Goal: Information Seeking & Learning: Check status

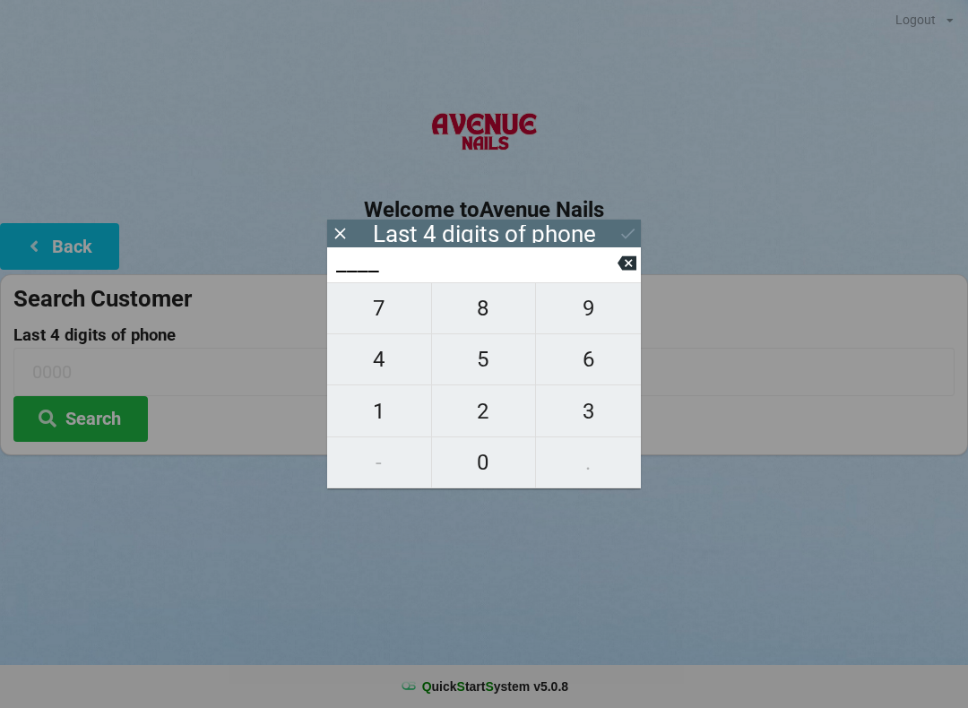
click at [590, 372] on span "6" at bounding box center [588, 360] width 105 height 38
type input "6___"
click at [376, 418] on span "1" at bounding box center [379, 412] width 104 height 38
type input "61__"
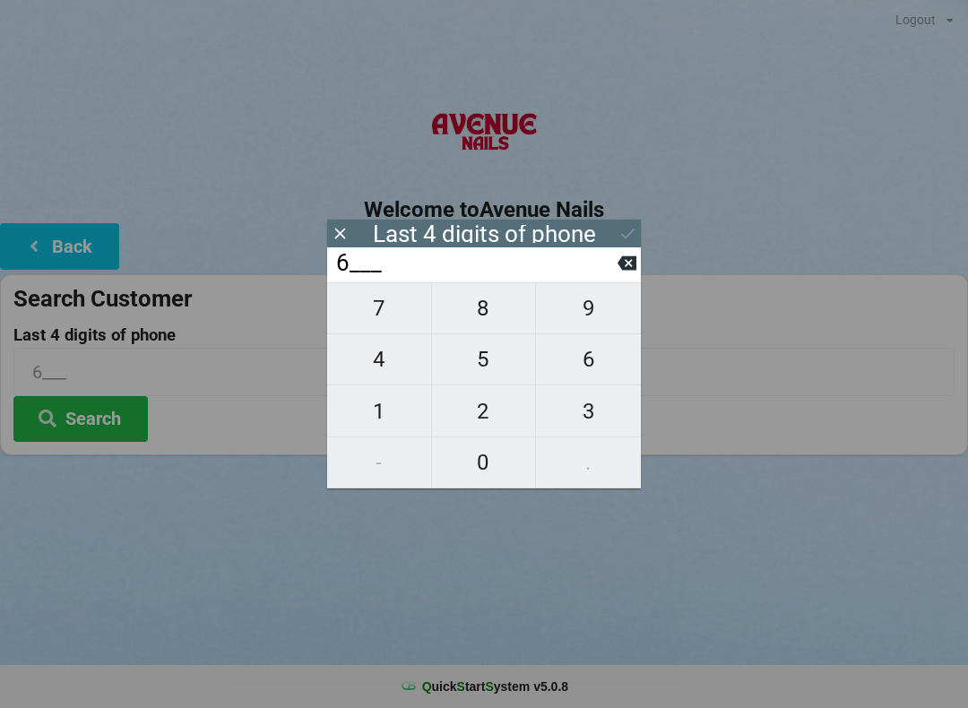
type input "61__"
click at [376, 315] on span "7" at bounding box center [379, 308] width 104 height 38
type input "617_"
click at [475, 320] on span "8" at bounding box center [484, 308] width 104 height 38
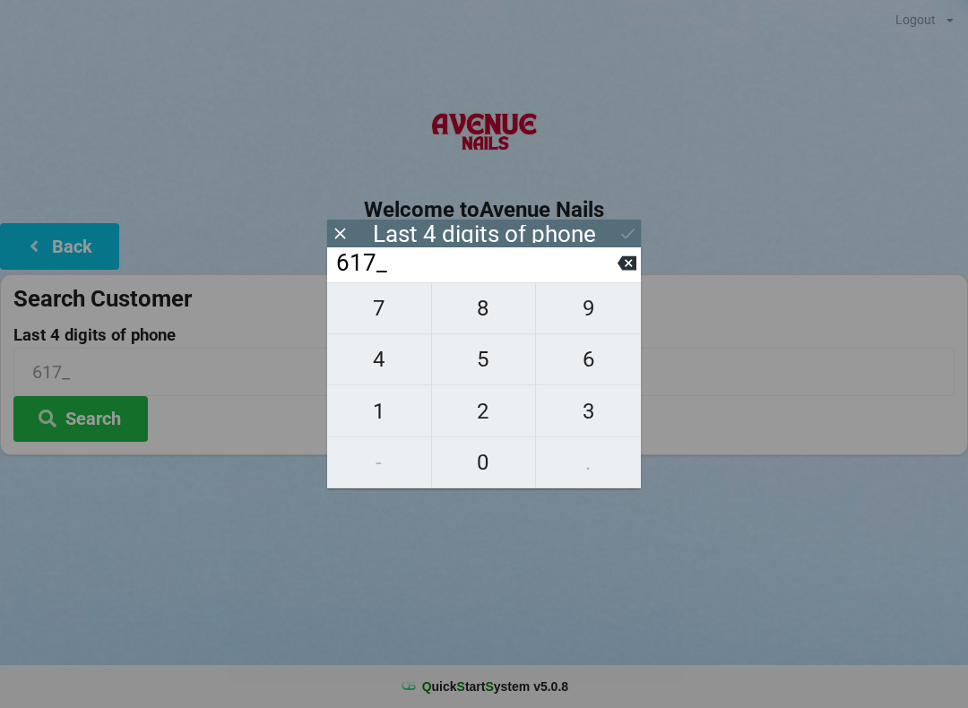
type input "6178"
click at [631, 261] on icon at bounding box center [626, 263] width 19 height 19
click at [477, 312] on span "8" at bounding box center [484, 308] width 104 height 38
type input "6178"
click at [630, 221] on button at bounding box center [627, 233] width 19 height 24
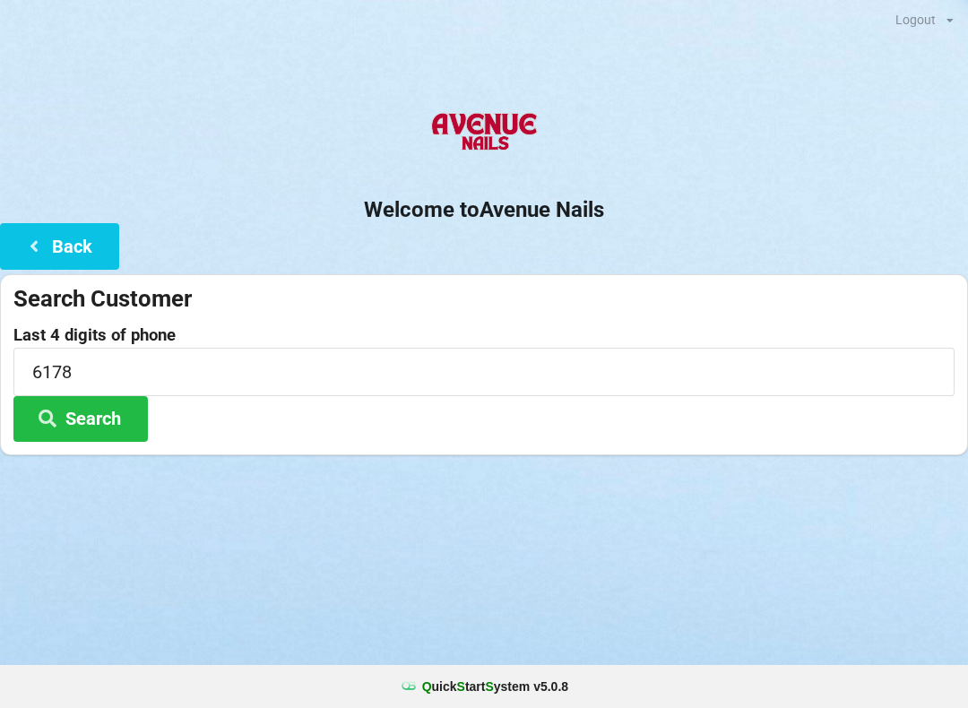
click at [92, 418] on button "Search" at bounding box center [80, 419] width 134 height 46
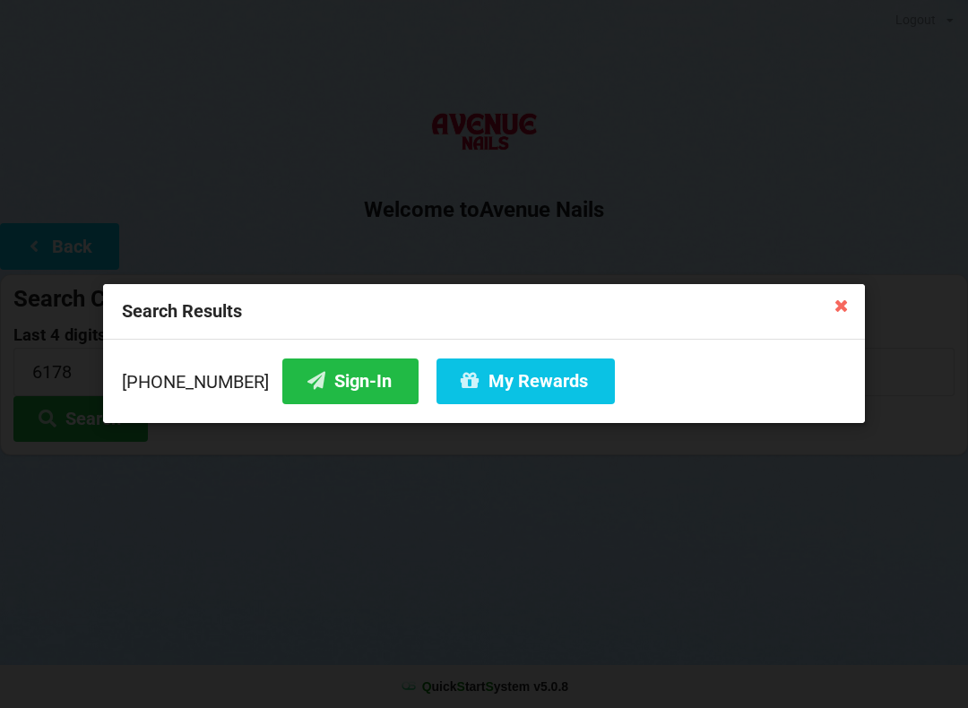
click at [332, 378] on button "Sign-In" at bounding box center [350, 381] width 136 height 46
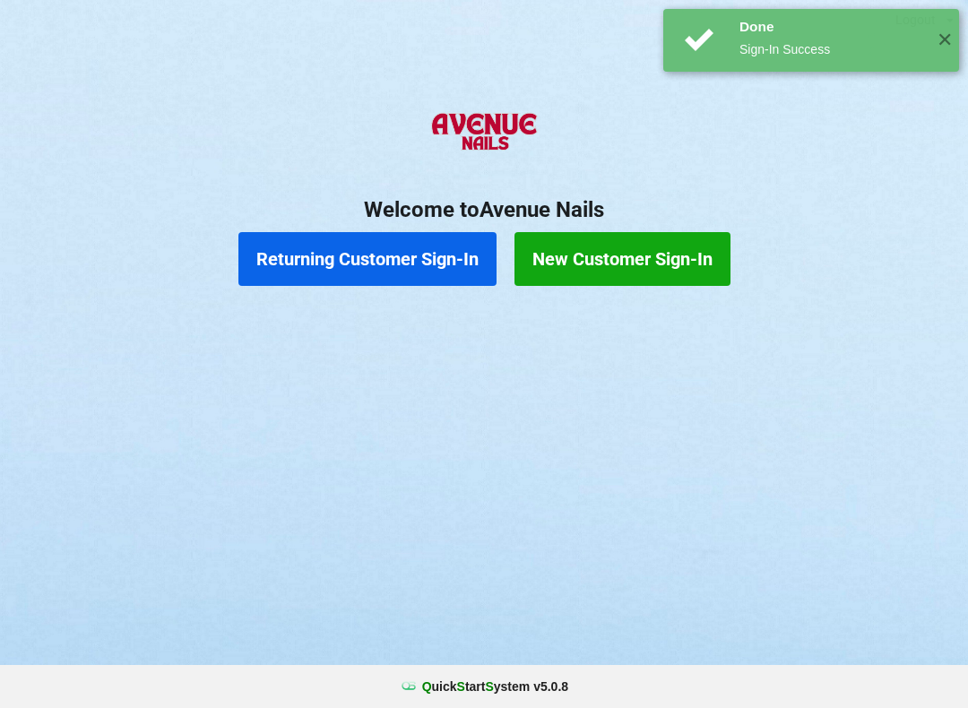
click at [392, 265] on button "Returning Customer Sign-In" at bounding box center [367, 259] width 258 height 54
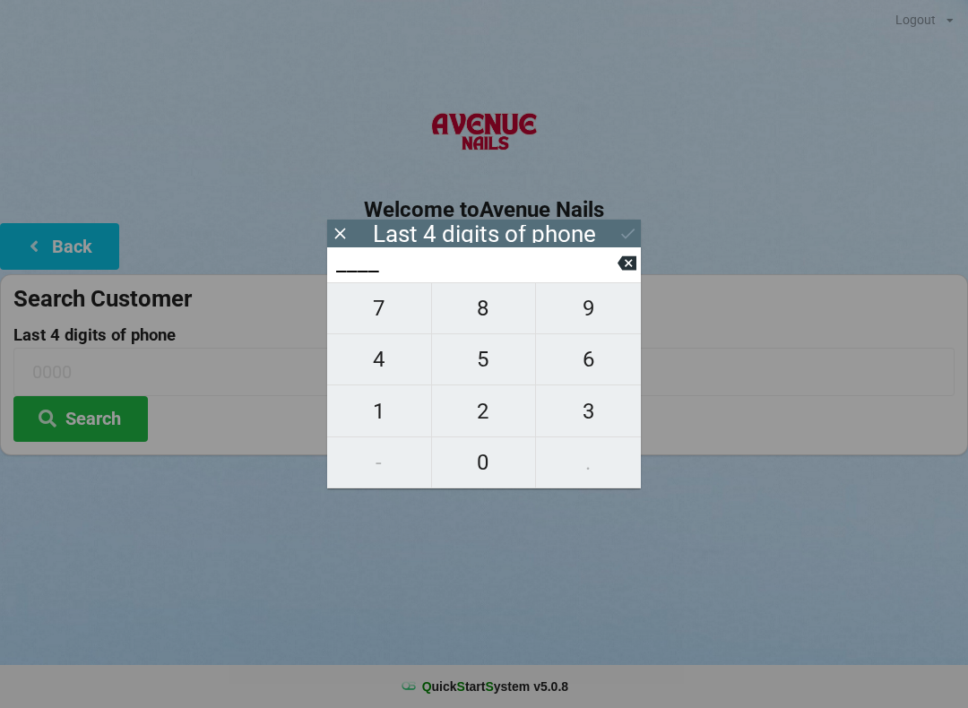
click at [488, 419] on span "2" at bounding box center [484, 412] width 104 height 38
type input "2___"
click at [487, 405] on span "2" at bounding box center [484, 412] width 104 height 38
type input "22__"
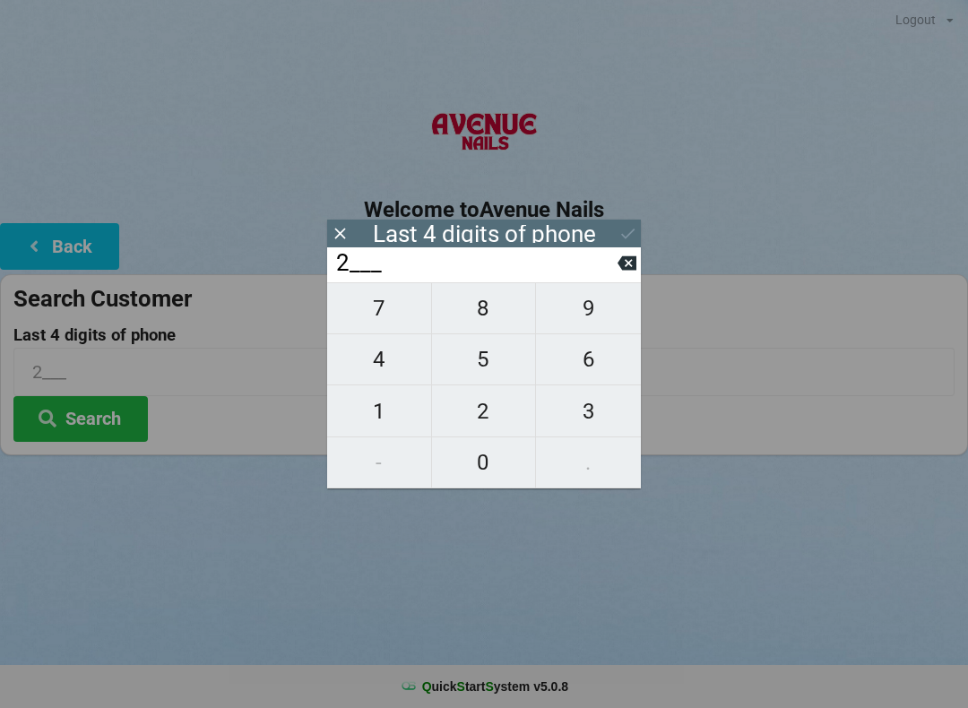
type input "22__"
click at [479, 305] on span "8" at bounding box center [484, 308] width 104 height 38
type input "228_"
click at [618, 268] on icon at bounding box center [626, 263] width 19 height 14
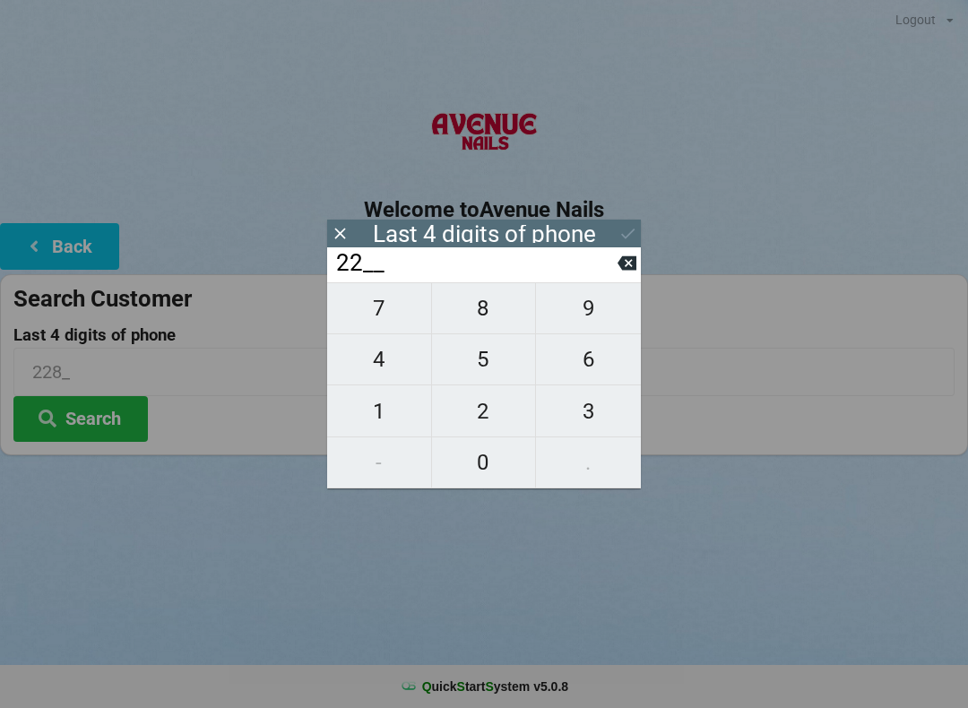
click at [623, 252] on div "22__" at bounding box center [484, 264] width 314 height 35
click at [630, 263] on icon at bounding box center [626, 263] width 19 height 14
type input "2___"
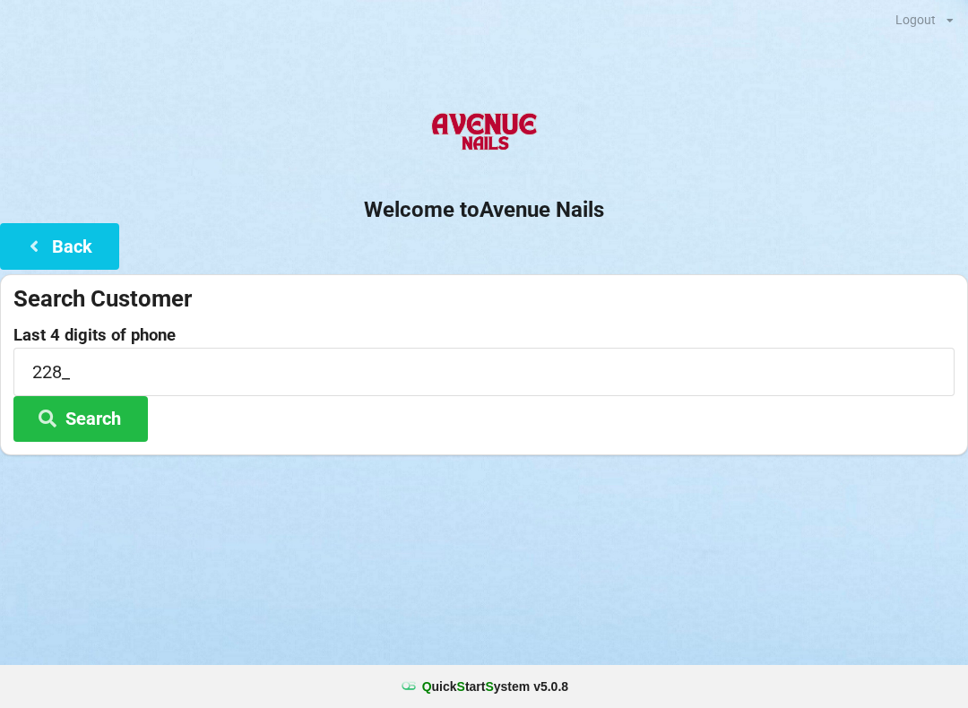
click at [643, 261] on div "Welcome to Avenue Nails Back Search Customer Last 4 digits of phone 228_ Search" at bounding box center [484, 277] width 968 height 358
click at [146, 429] on button "Search" at bounding box center [80, 419] width 134 height 46
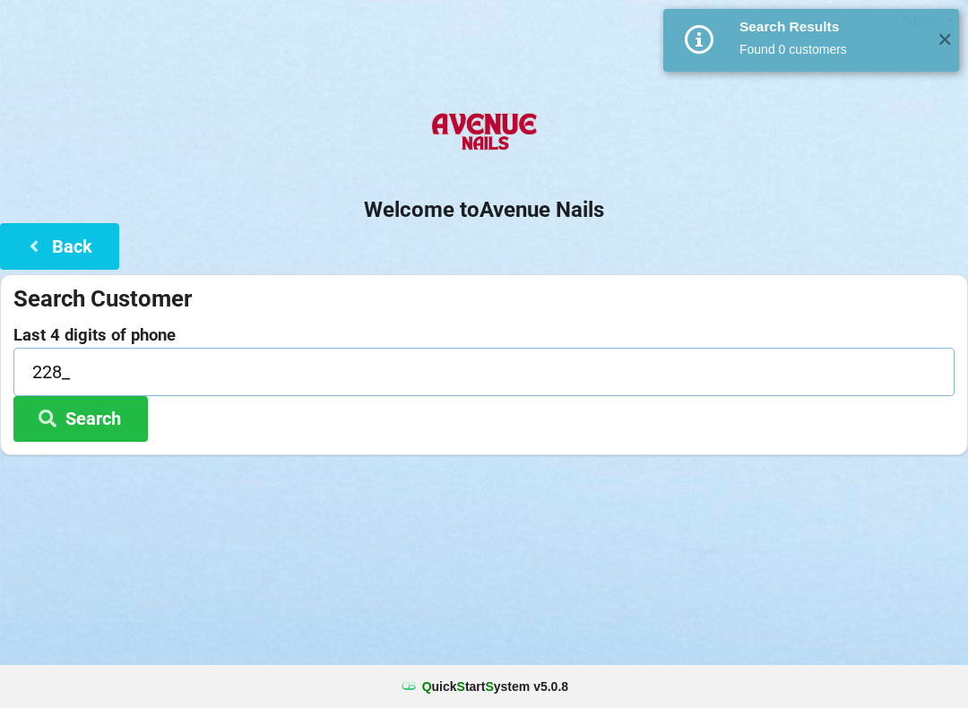
click at [152, 364] on input "228_" at bounding box center [483, 371] width 941 height 47
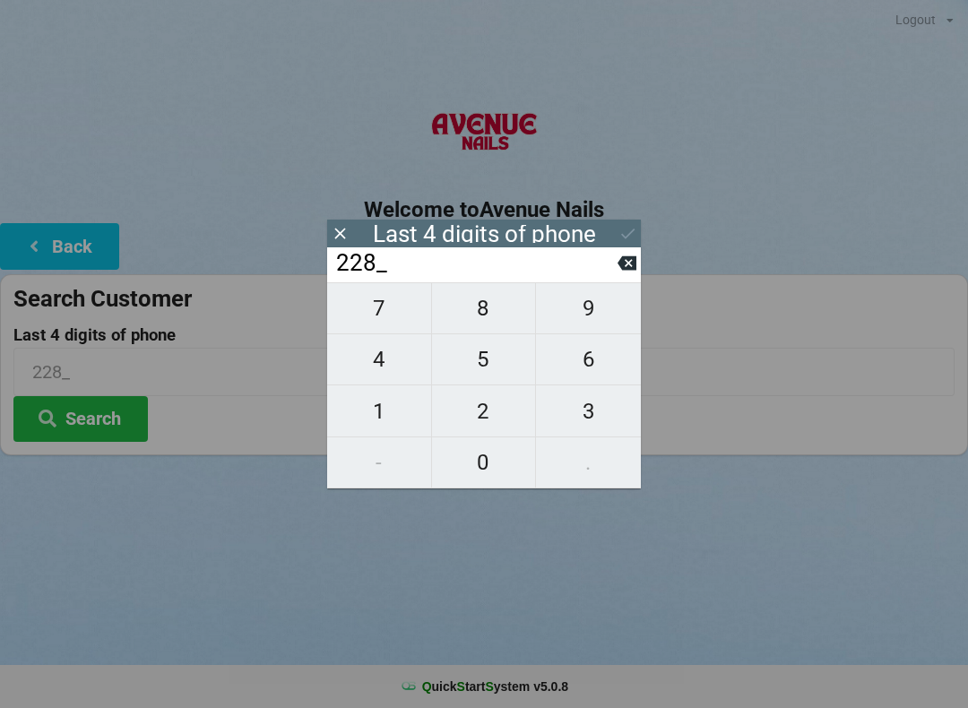
click at [623, 264] on icon at bounding box center [626, 263] width 19 height 14
click at [615, 252] on input "22__" at bounding box center [475, 263] width 283 height 29
click at [615, 261] on input "22__" at bounding box center [475, 263] width 283 height 29
click at [621, 260] on icon at bounding box center [626, 263] width 19 height 19
click at [634, 260] on icon at bounding box center [626, 263] width 19 height 19
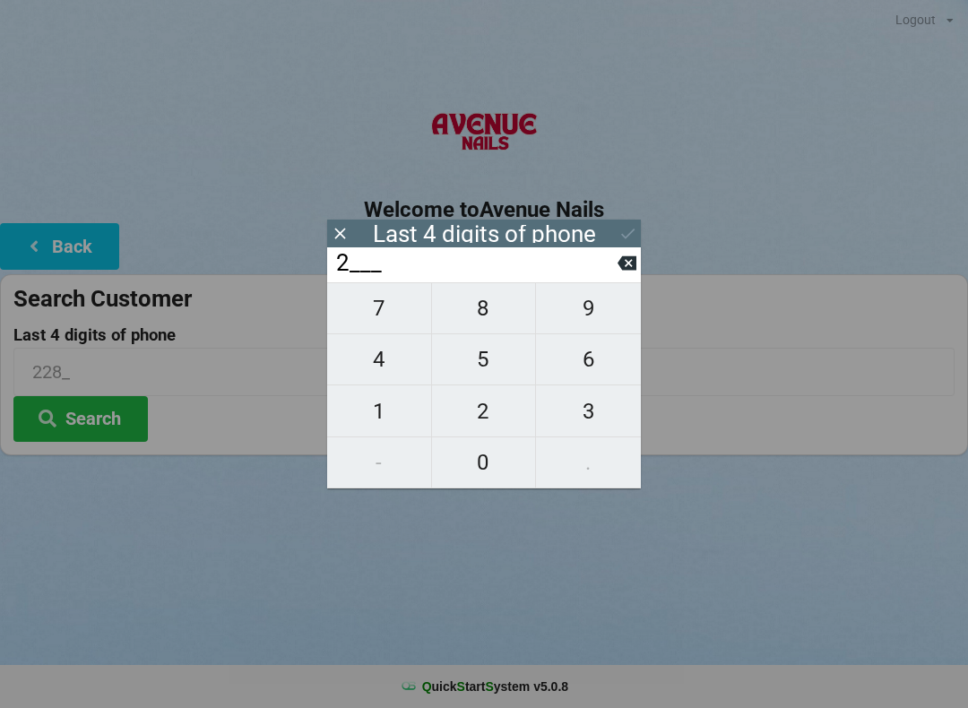
type input "____"
click at [483, 457] on span "0" at bounding box center [484, 463] width 104 height 38
type input "0___"
click at [584, 364] on span "6" at bounding box center [588, 360] width 105 height 38
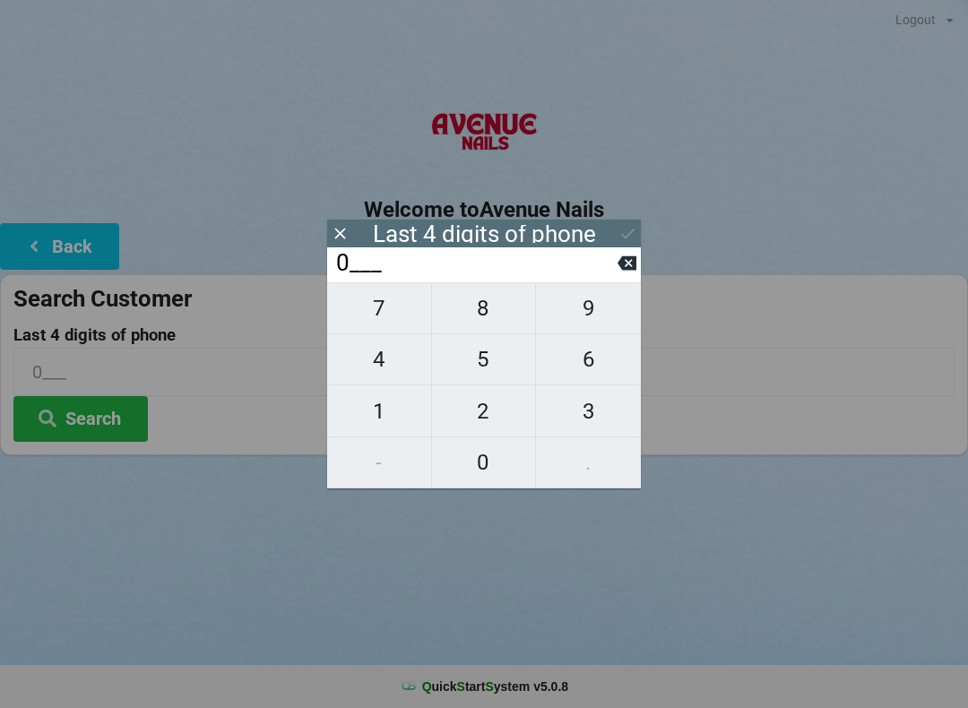
type input "06__"
click at [491, 414] on span "2" at bounding box center [484, 412] width 104 height 38
type input "062_"
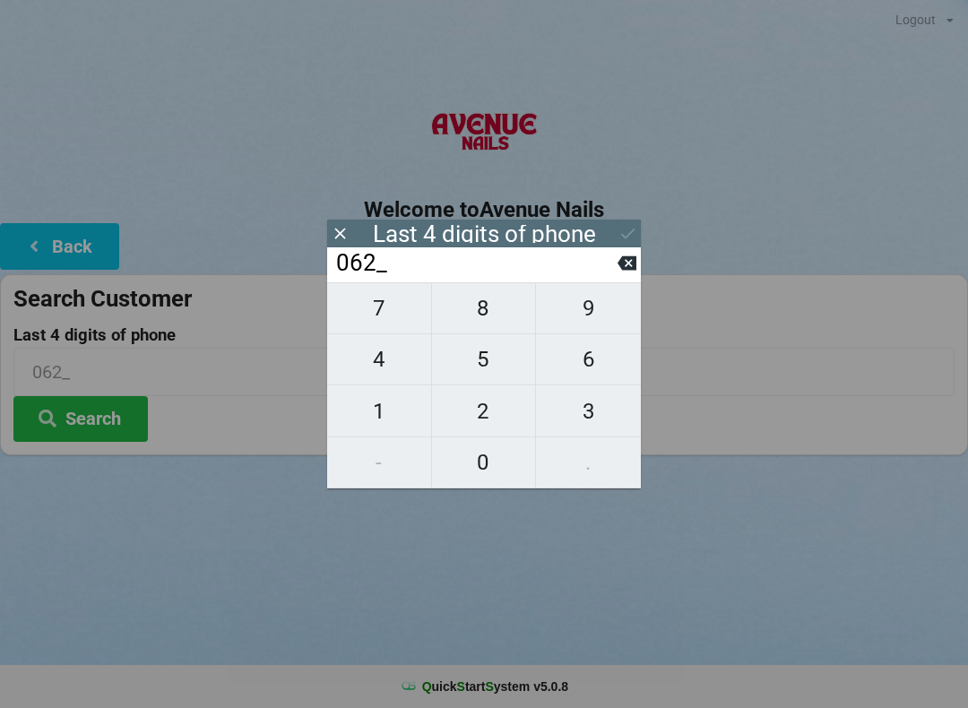
click at [489, 405] on span "2" at bounding box center [484, 412] width 104 height 38
type input "0622"
click at [548, 226] on div "Last 4 digits of phone" at bounding box center [484, 234] width 223 height 18
click at [626, 230] on icon at bounding box center [627, 233] width 19 height 19
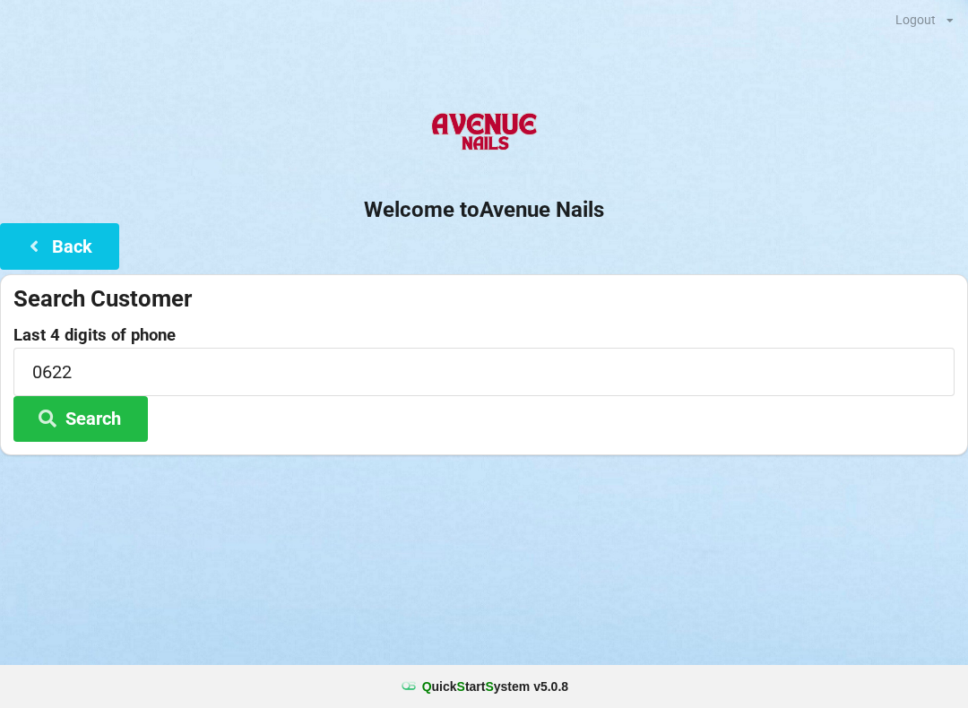
click at [93, 407] on button "Search" at bounding box center [80, 419] width 134 height 46
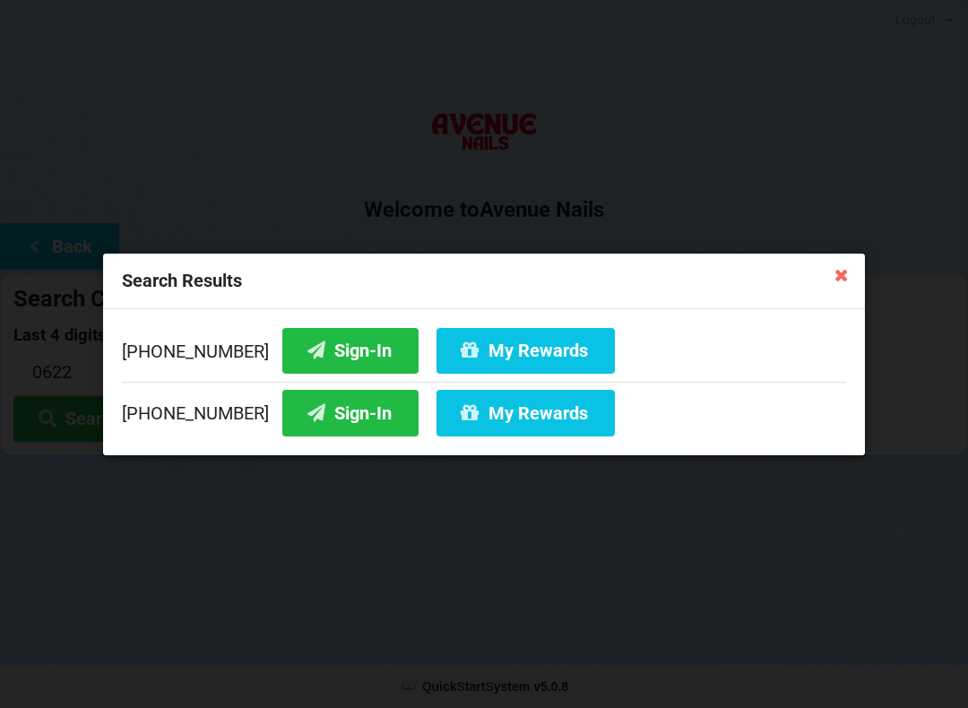
click at [323, 348] on button "Sign-In" at bounding box center [350, 350] width 136 height 46
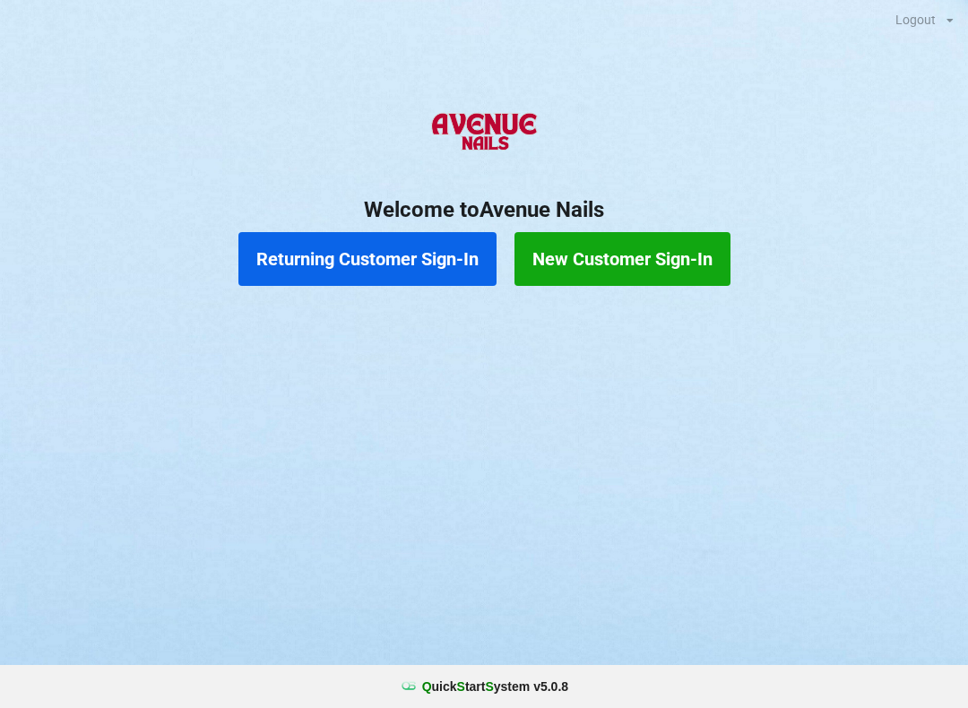
click at [671, 246] on button "New Customer Sign-In" at bounding box center [622, 259] width 216 height 54
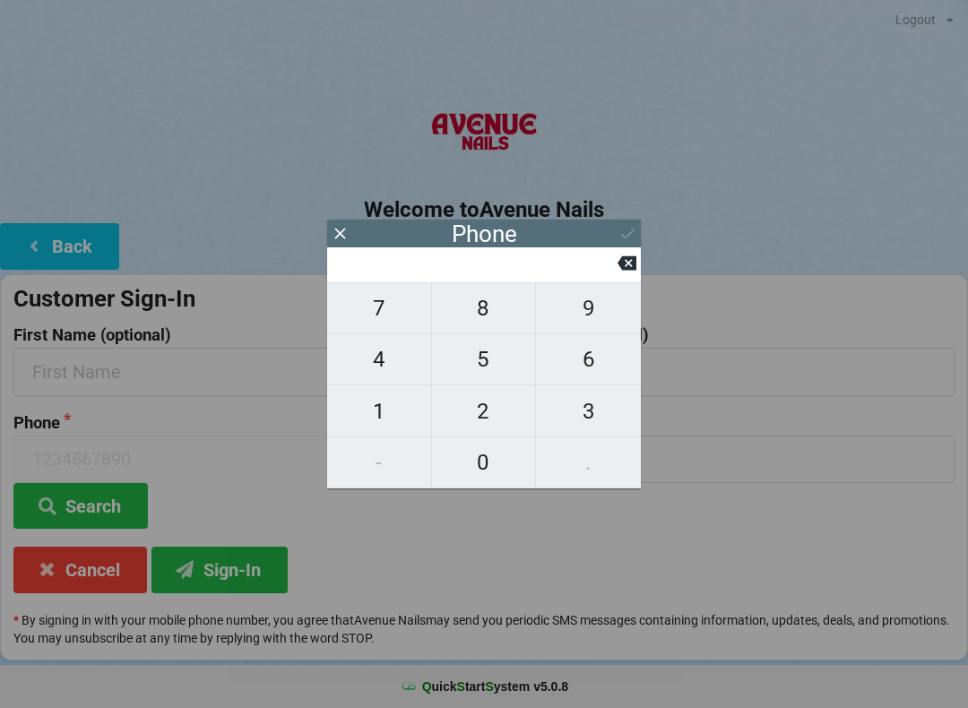
click at [487, 293] on button "8" at bounding box center [484, 308] width 105 height 52
type input "8"
click at [601, 349] on span "6" at bounding box center [588, 360] width 105 height 38
type input "86"
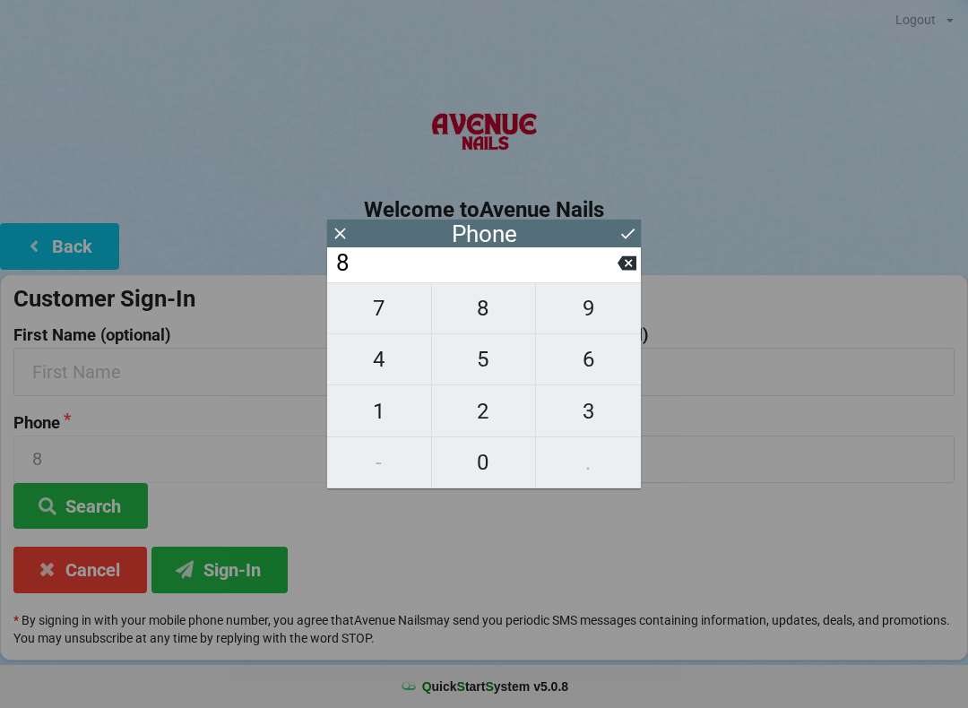
type input "86"
click at [488, 457] on span "0" at bounding box center [484, 463] width 104 height 38
type input "860"
click at [587, 309] on span "9" at bounding box center [588, 308] width 105 height 38
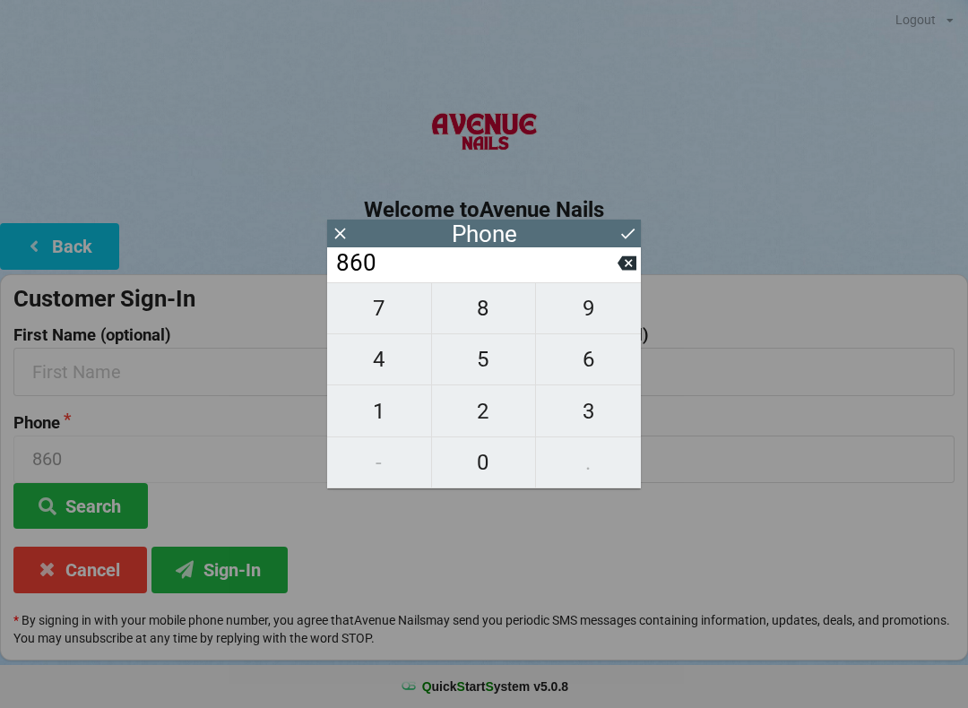
type input "8609"
click at [386, 418] on span "1" at bounding box center [379, 412] width 104 height 38
type input "86091"
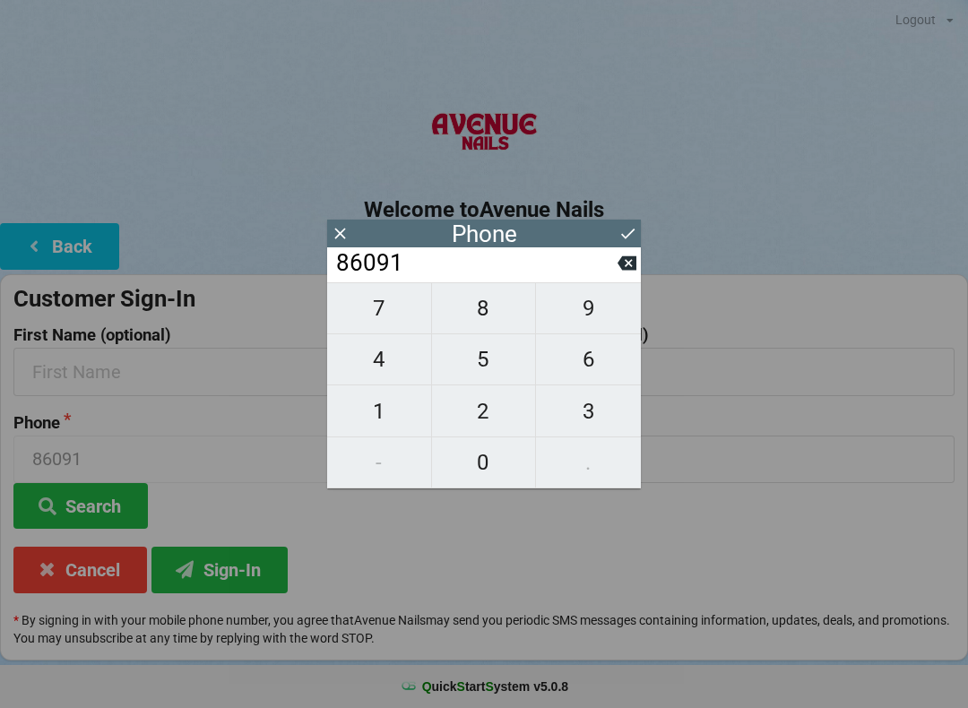
click at [578, 424] on span "3" at bounding box center [588, 412] width 105 height 38
type input "860913"
click at [391, 401] on span "1" at bounding box center [379, 412] width 104 height 38
type input "8609131"
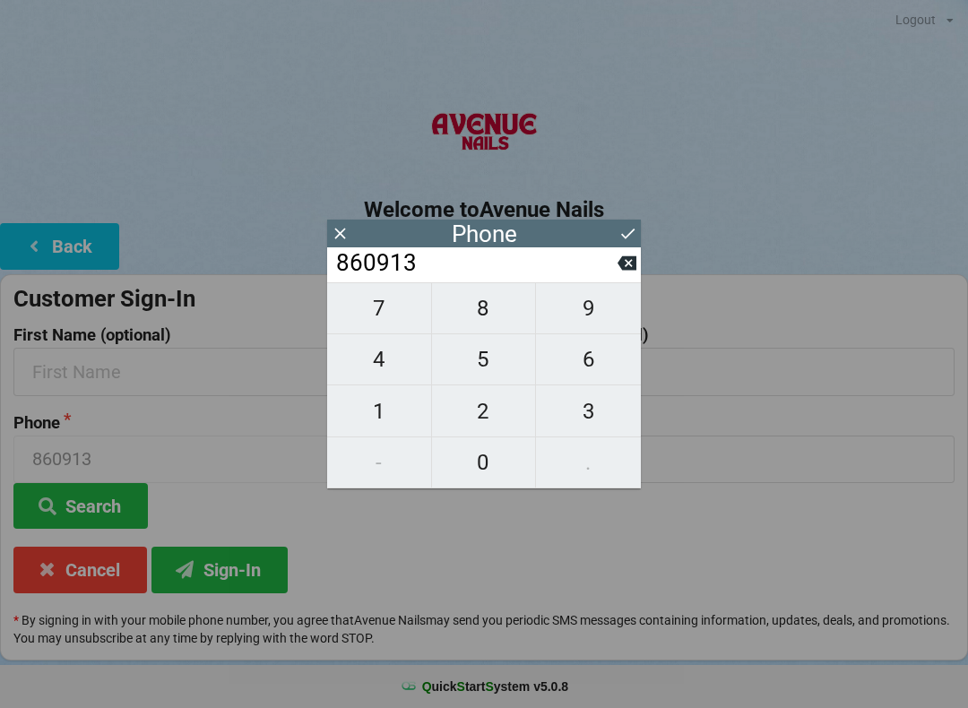
type input "8609131"
click at [488, 315] on span "8" at bounding box center [484, 308] width 104 height 38
type input "86091318"
click at [473, 450] on span "0" at bounding box center [484, 463] width 104 height 38
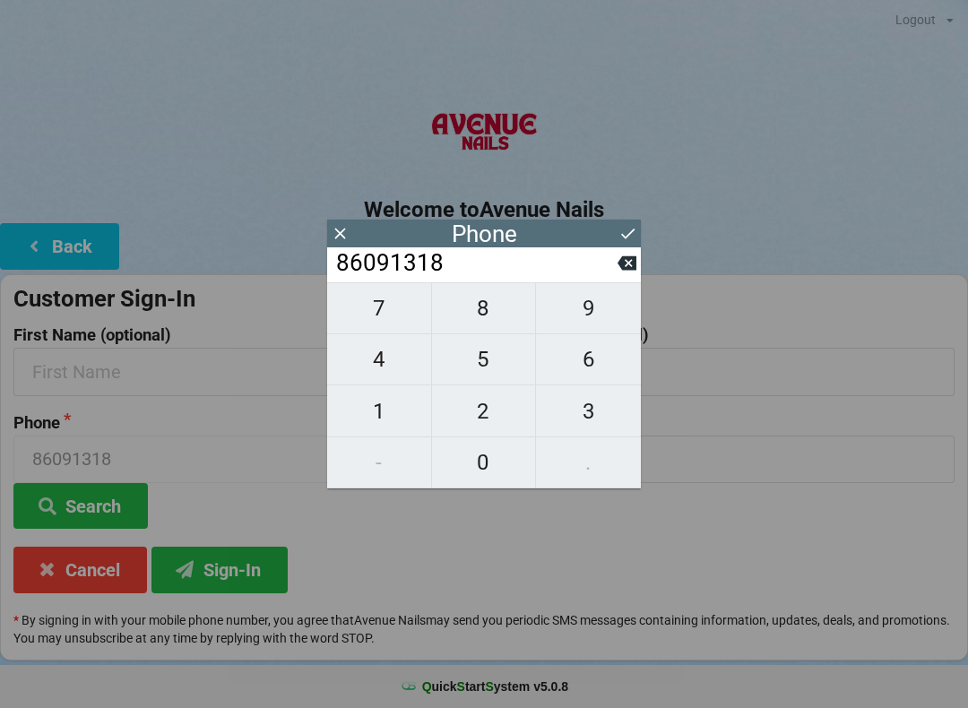
type input "860913180"
click at [385, 317] on span "7" at bounding box center [379, 308] width 104 height 38
type input "8609131807"
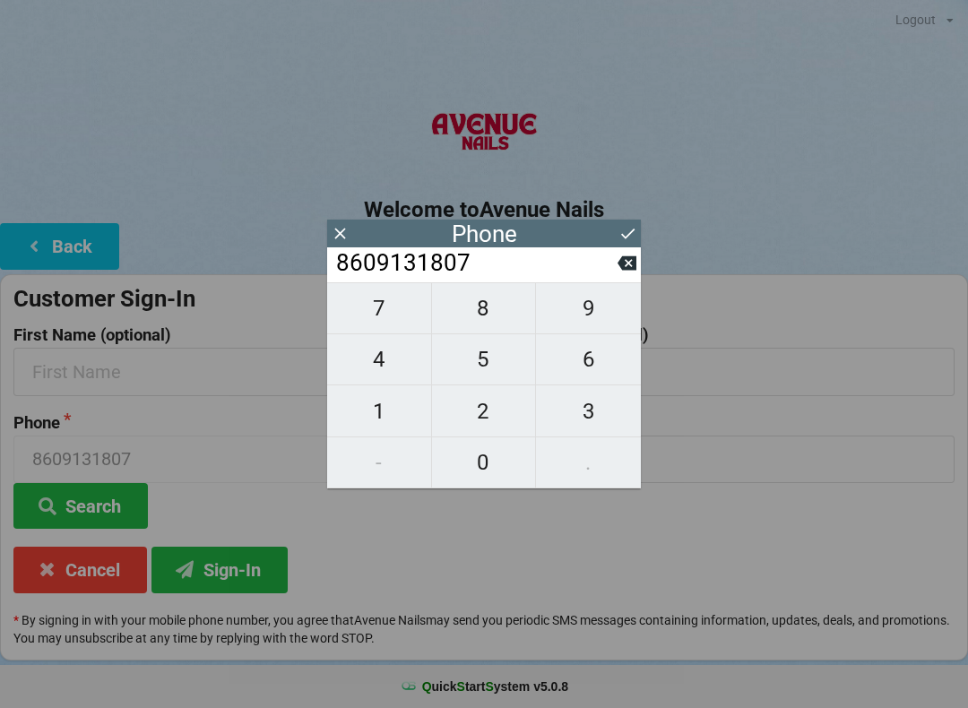
click at [620, 223] on button at bounding box center [627, 233] width 19 height 24
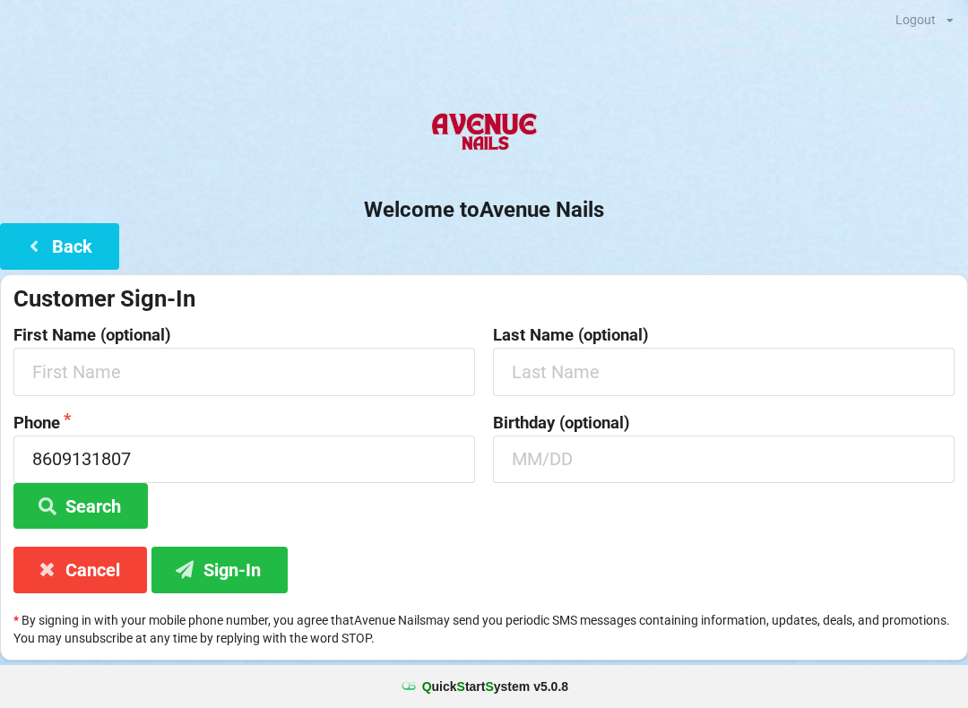
click at [234, 556] on button "Sign-In" at bounding box center [219, 570] width 136 height 46
click at [91, 564] on button "Cancel" at bounding box center [80, 570] width 134 height 46
click at [59, 223] on button "Back" at bounding box center [59, 246] width 119 height 46
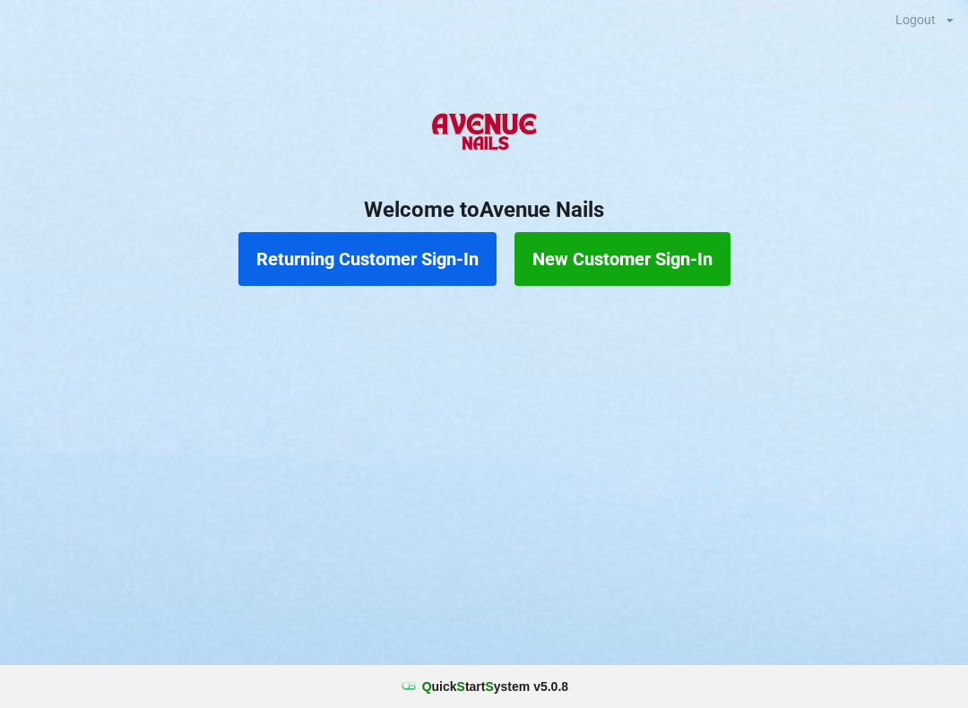
click at [326, 271] on button "Returning Customer Sign-In" at bounding box center [367, 259] width 258 height 54
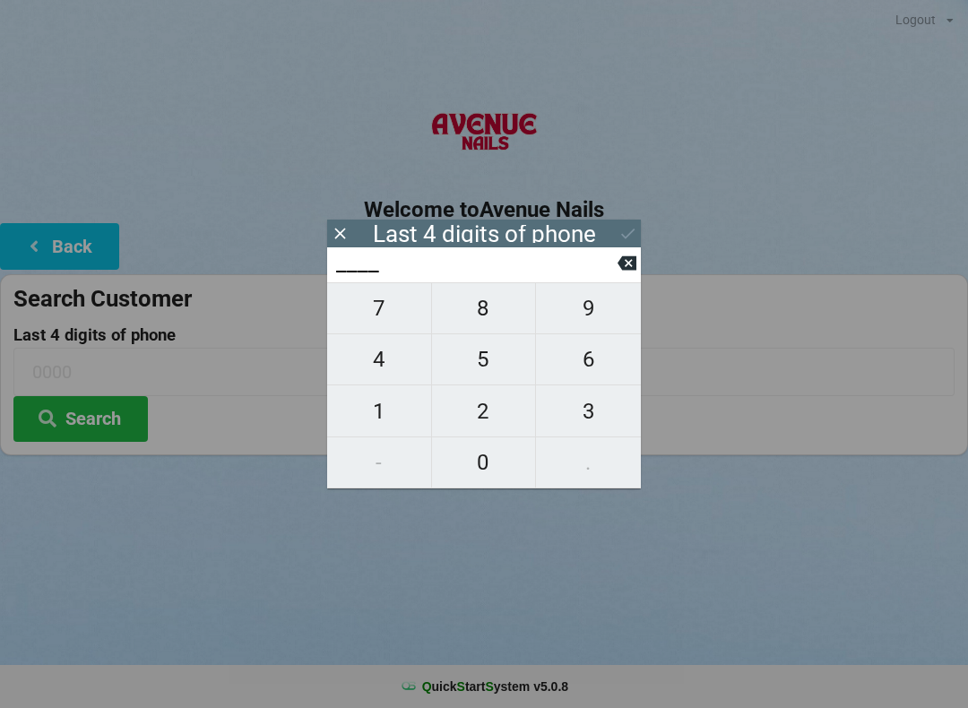
click at [479, 296] on button "8" at bounding box center [484, 308] width 105 height 52
type input "8___"
click at [573, 358] on span "6" at bounding box center [588, 360] width 105 height 38
type input "86__"
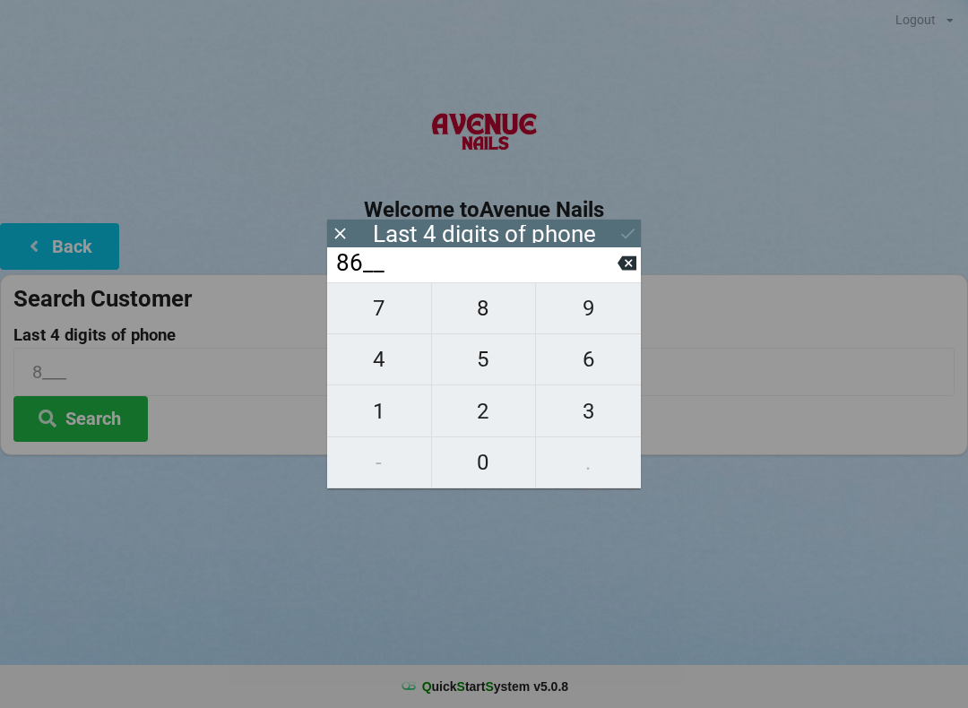
type input "86__"
click at [471, 459] on span "0" at bounding box center [484, 463] width 104 height 38
type input "860_"
click at [591, 309] on span "9" at bounding box center [588, 308] width 105 height 38
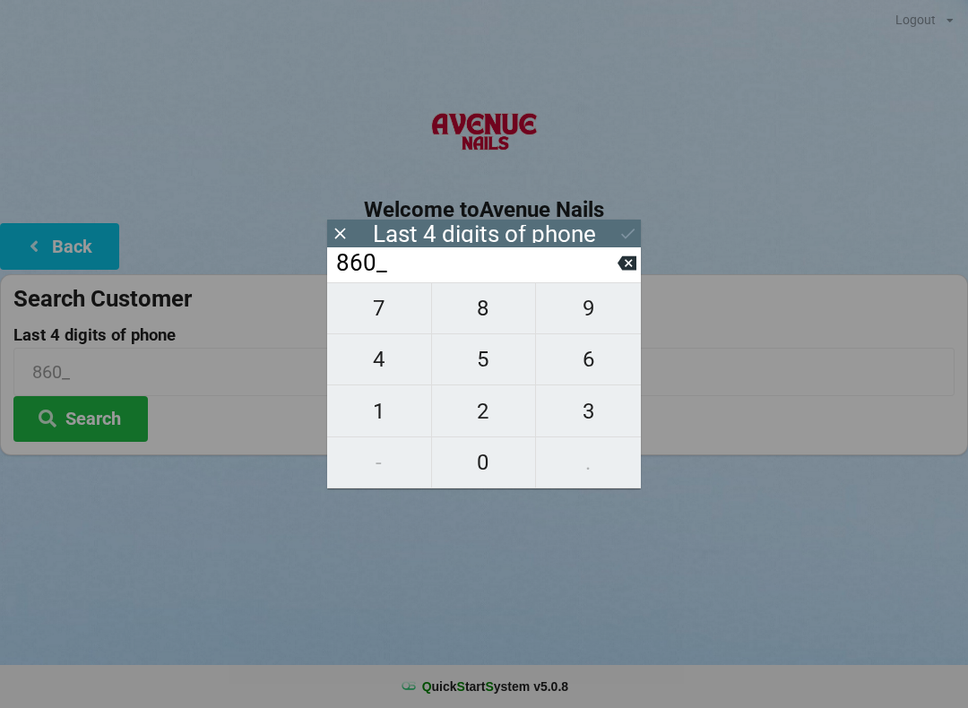
type input "8609"
click at [387, 411] on div "7 8 9 4 5 6 1 2 3 - 0 ." at bounding box center [484, 385] width 314 height 206
click at [624, 263] on icon at bounding box center [626, 263] width 19 height 14
click at [618, 263] on icon at bounding box center [626, 263] width 19 height 19
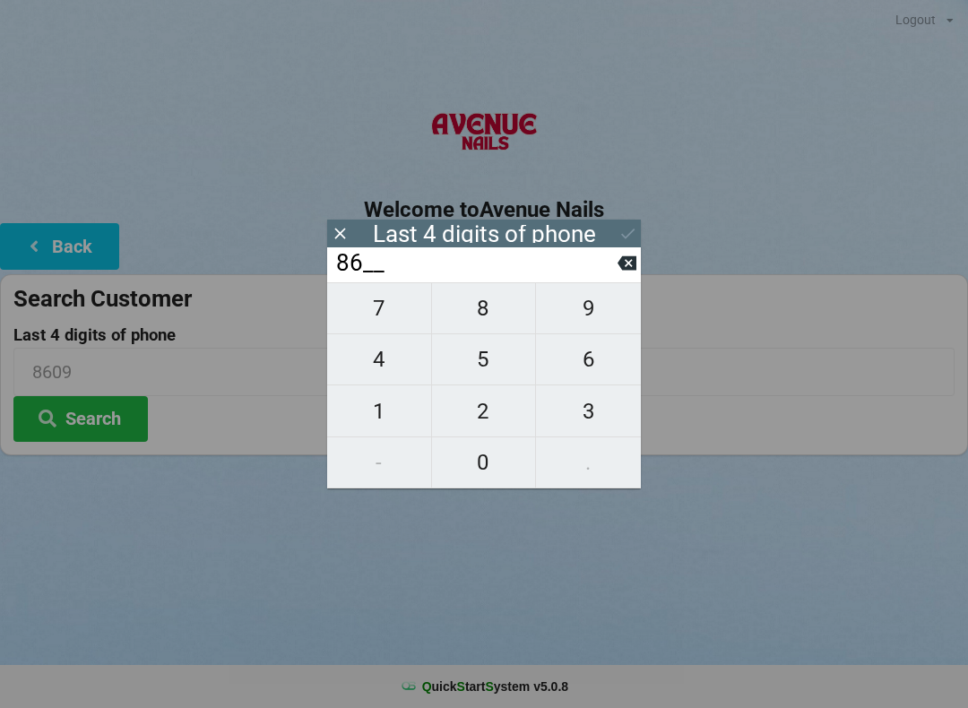
click at [613, 259] on input "86__" at bounding box center [475, 263] width 283 height 29
click at [619, 263] on icon at bounding box center [626, 263] width 19 height 19
click at [620, 263] on icon at bounding box center [626, 263] width 19 height 19
click at [387, 408] on span "1" at bounding box center [379, 412] width 104 height 38
type input "1___"
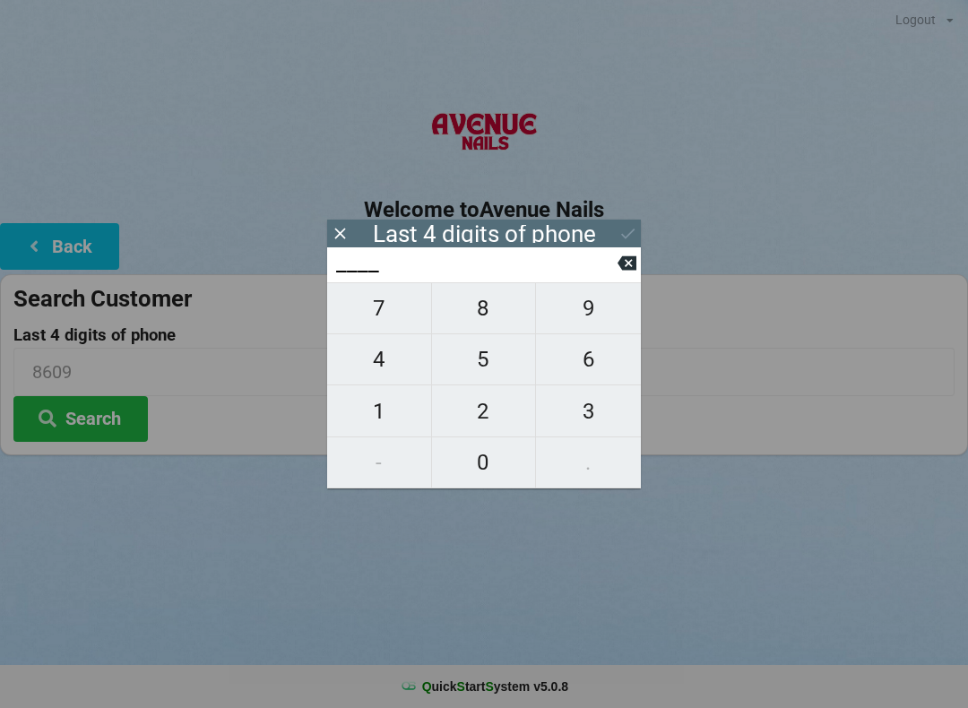
type input "1___"
click at [492, 314] on span "8" at bounding box center [484, 308] width 104 height 38
type input "18__"
click at [469, 451] on span "0" at bounding box center [484, 463] width 104 height 38
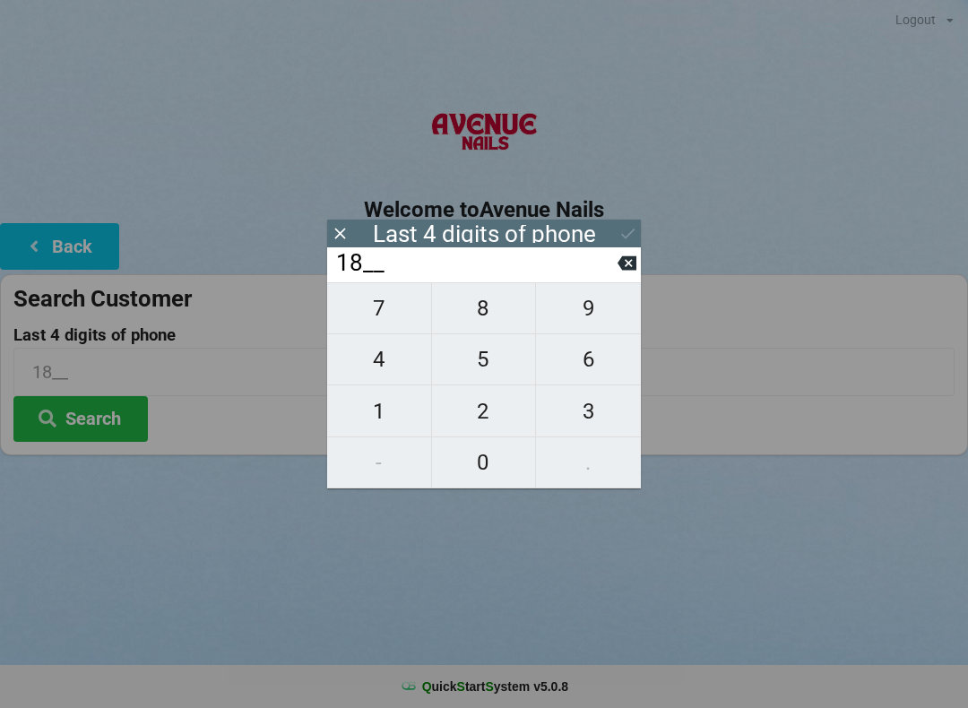
type input "180_"
click at [386, 315] on span "7" at bounding box center [379, 308] width 104 height 38
type input "1807"
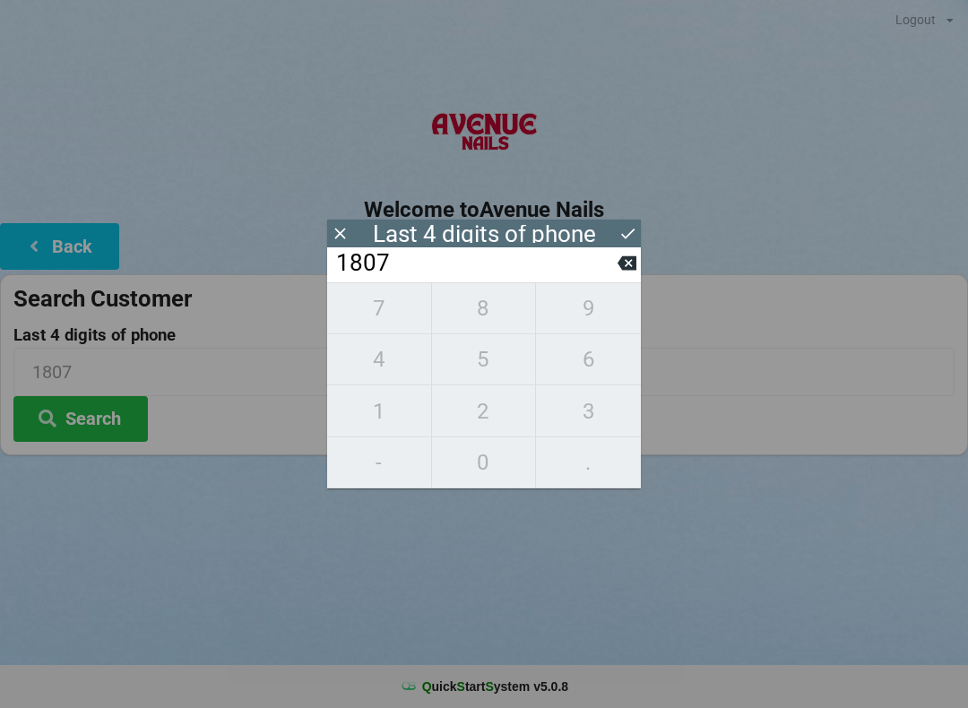
click at [621, 224] on icon at bounding box center [627, 233] width 19 height 19
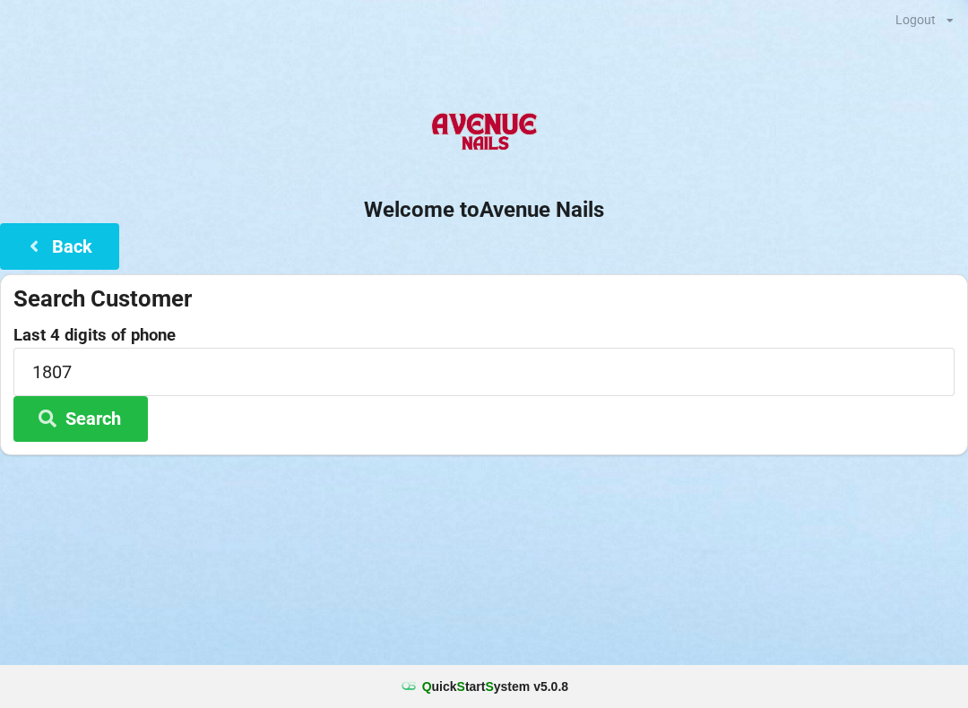
click at [119, 410] on button "Search" at bounding box center [80, 419] width 134 height 46
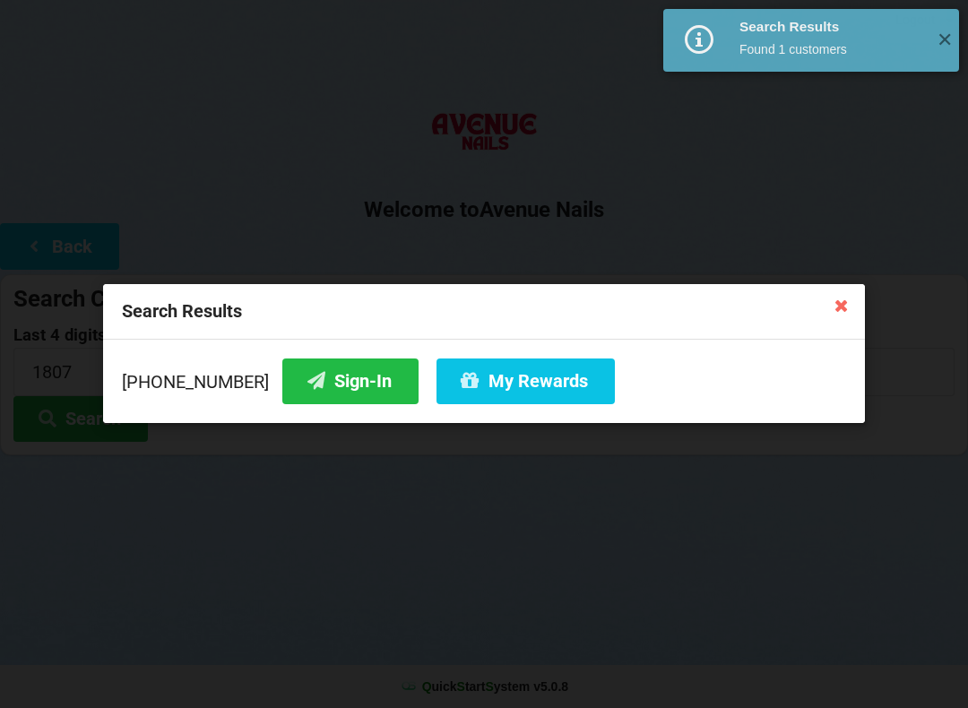
click at [306, 373] on icon at bounding box center [317, 380] width 22 height 15
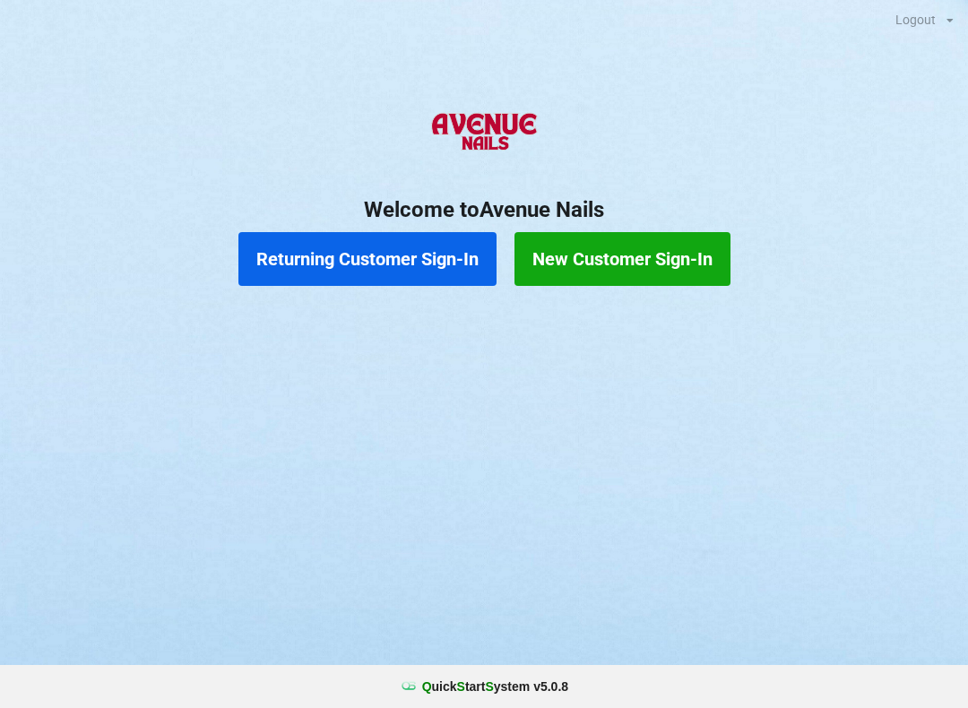
click at [398, 269] on button "Returning Customer Sign-In" at bounding box center [367, 259] width 258 height 54
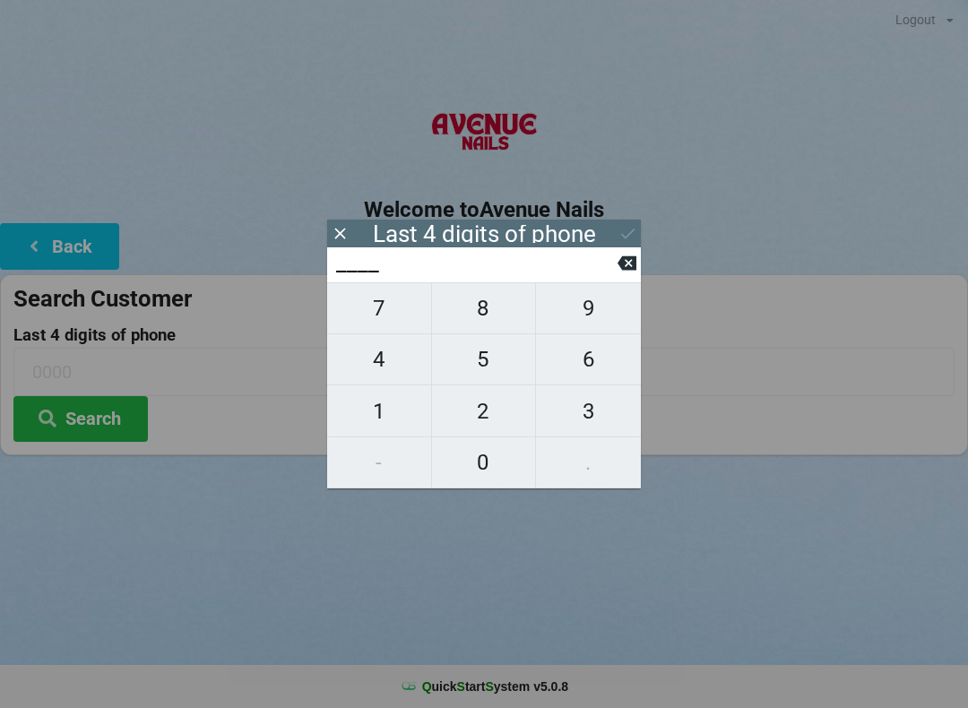
click at [393, 351] on span "4" at bounding box center [379, 360] width 104 height 38
type input "4___"
click at [520, 498] on div at bounding box center [484, 477] width 968 height 45
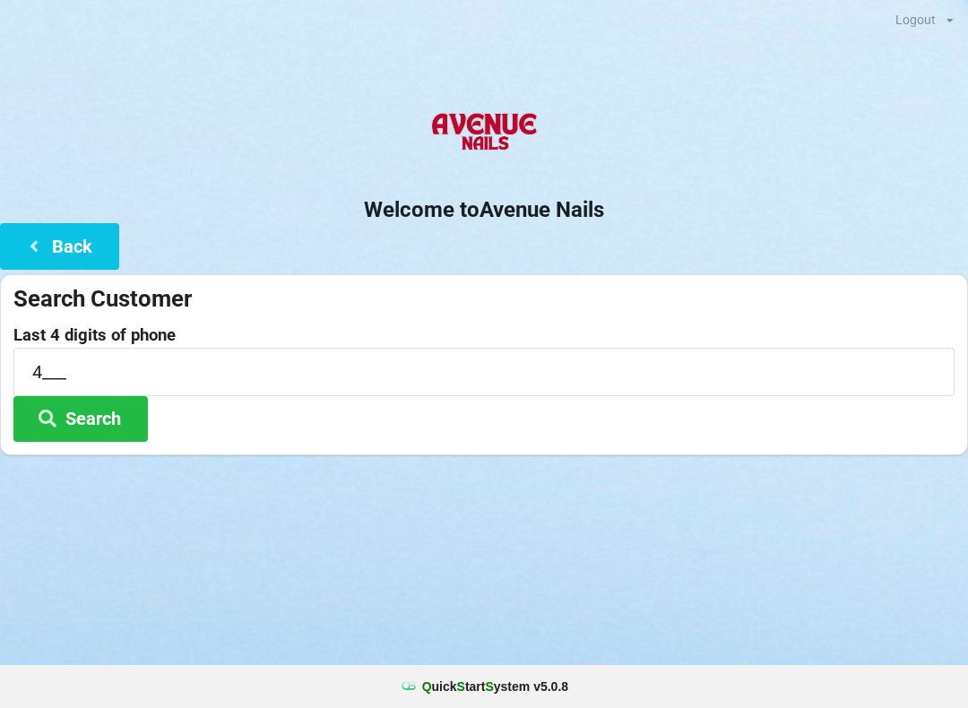
click at [85, 240] on button "Back" at bounding box center [59, 246] width 119 height 46
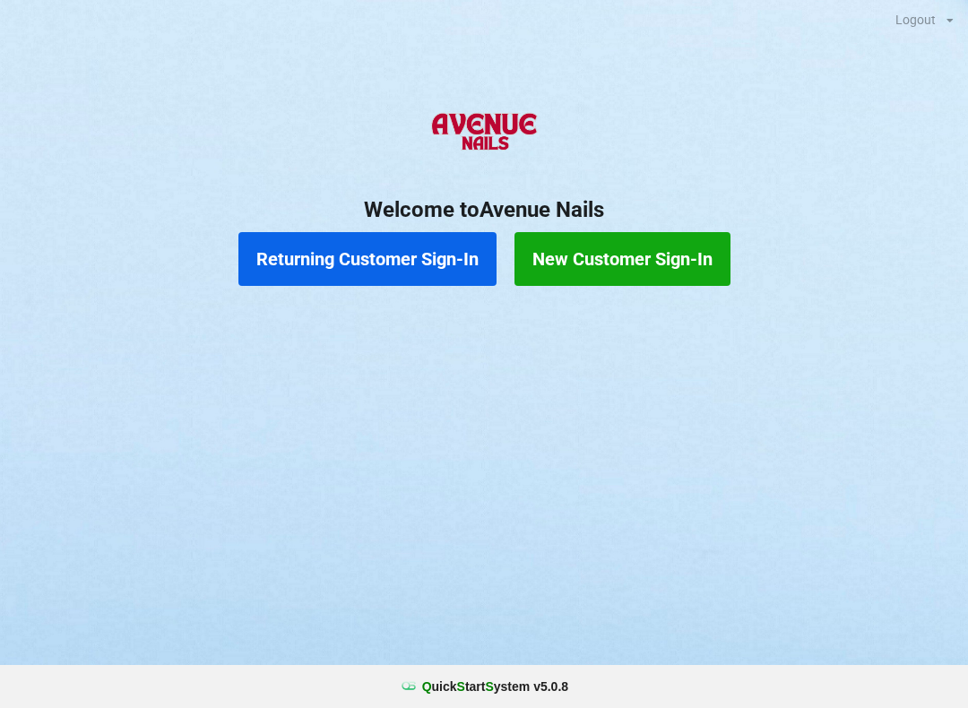
click at [386, 263] on button "Returning Customer Sign-In" at bounding box center [367, 259] width 258 height 54
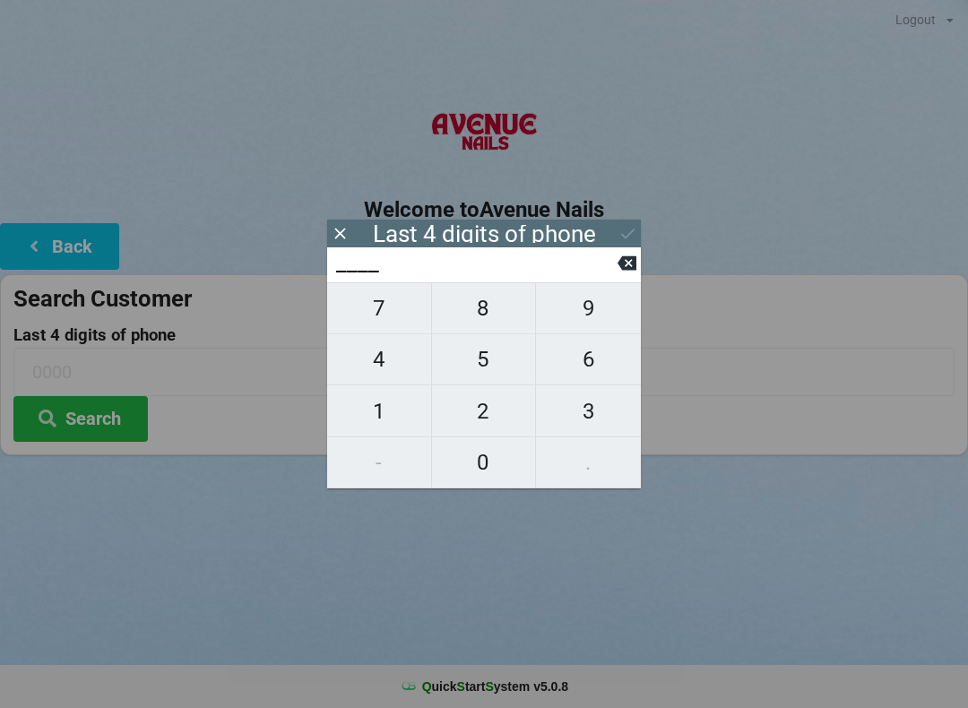
click at [395, 361] on span "4" at bounding box center [379, 360] width 104 height 38
type input "4___"
click at [497, 470] on span "0" at bounding box center [484, 463] width 104 height 38
type input "40__"
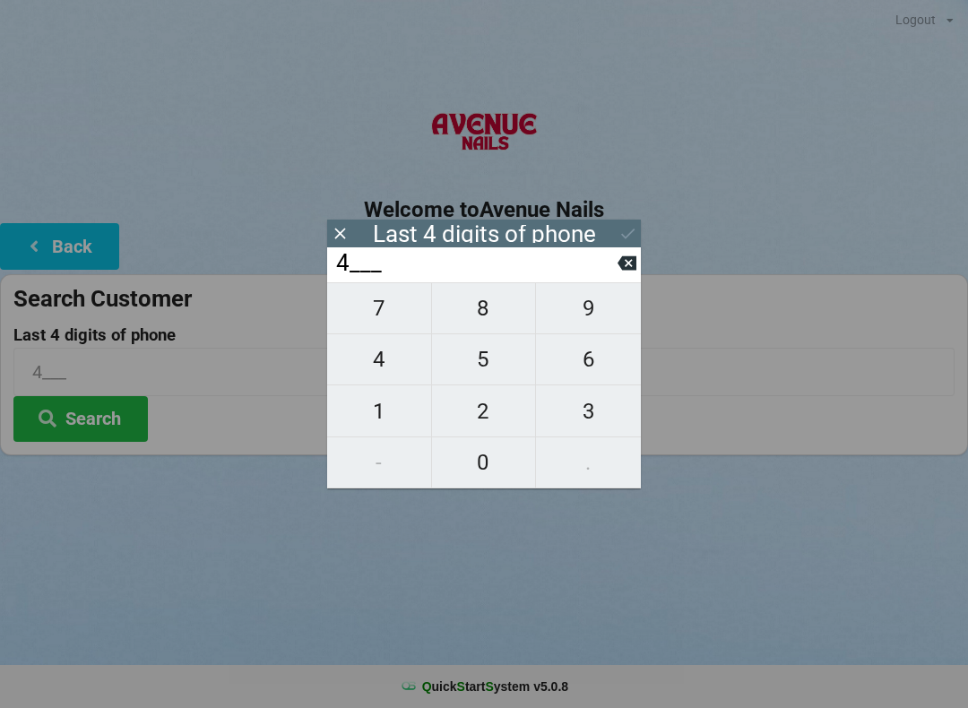
type input "40__"
click at [375, 311] on span "7" at bounding box center [379, 308] width 104 height 38
type input "407_"
click at [495, 362] on span "5" at bounding box center [484, 360] width 104 height 38
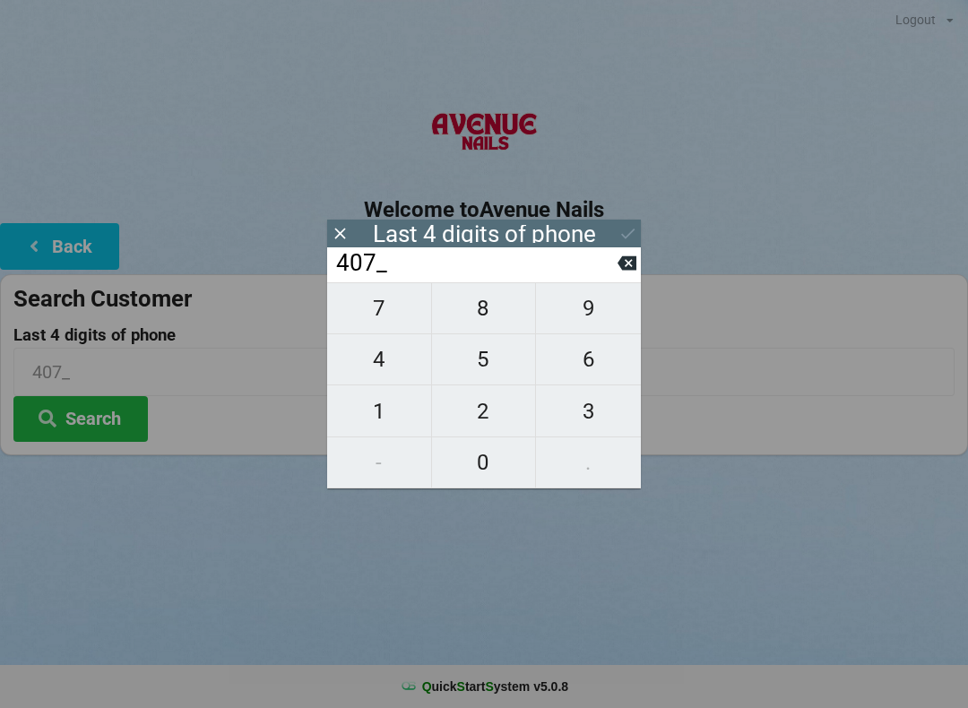
type input "4075"
click at [612, 325] on div "7 8 9 4 5 6 1 2 3 - 0 ." at bounding box center [484, 385] width 314 height 206
click at [604, 311] on div "7 8 9 4 5 6 1 2 3 - 0 ." at bounding box center [484, 385] width 314 height 206
click at [430, 266] on input "4075" at bounding box center [475, 263] width 283 height 29
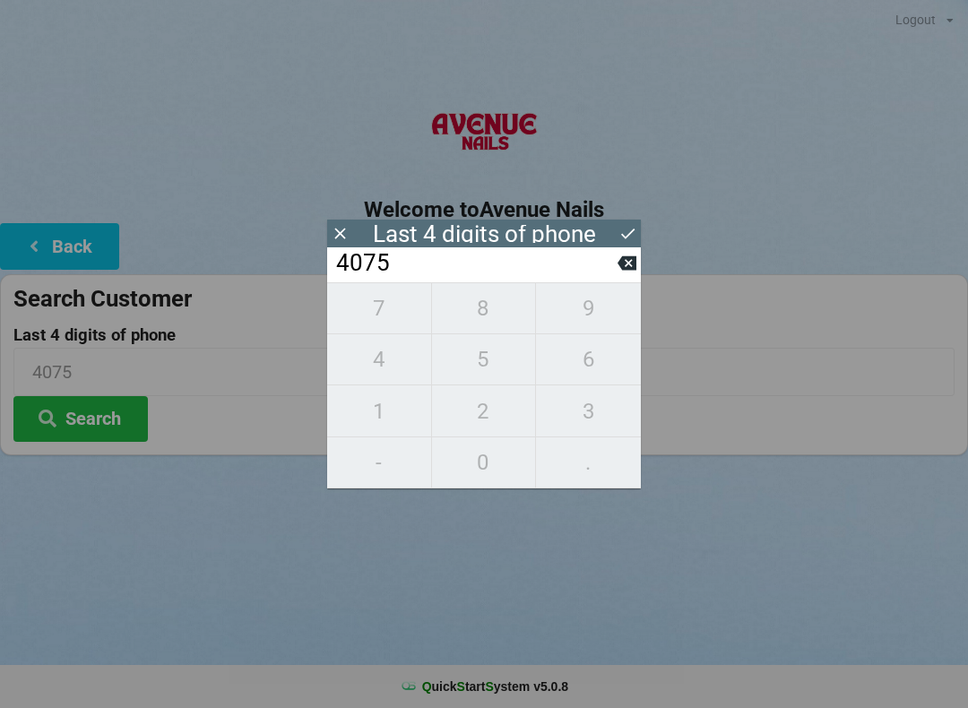
click at [632, 271] on icon at bounding box center [626, 263] width 19 height 14
click at [635, 270] on icon at bounding box center [626, 263] width 19 height 14
click at [629, 275] on button at bounding box center [626, 263] width 19 height 24
click at [634, 271] on icon at bounding box center [626, 263] width 19 height 14
click at [483, 367] on span "5" at bounding box center [484, 360] width 104 height 38
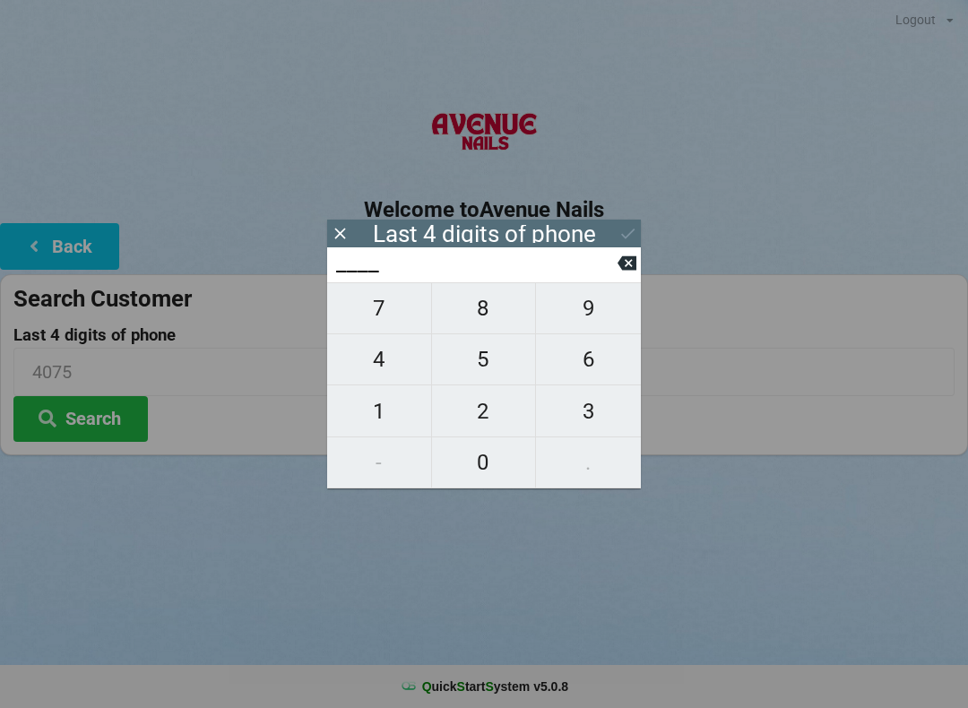
type input "5___"
click at [489, 466] on span "0" at bounding box center [484, 463] width 104 height 38
type input "50__"
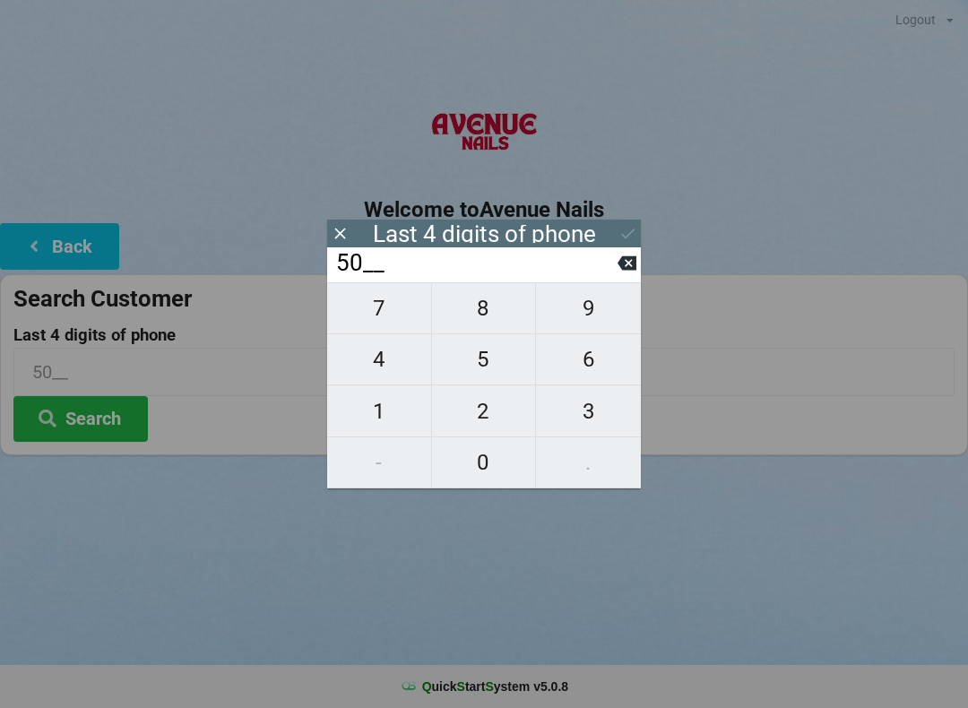
click at [602, 314] on span "9" at bounding box center [588, 308] width 105 height 38
type input "509_"
click at [495, 466] on span "0" at bounding box center [484, 463] width 104 height 38
type input "5090"
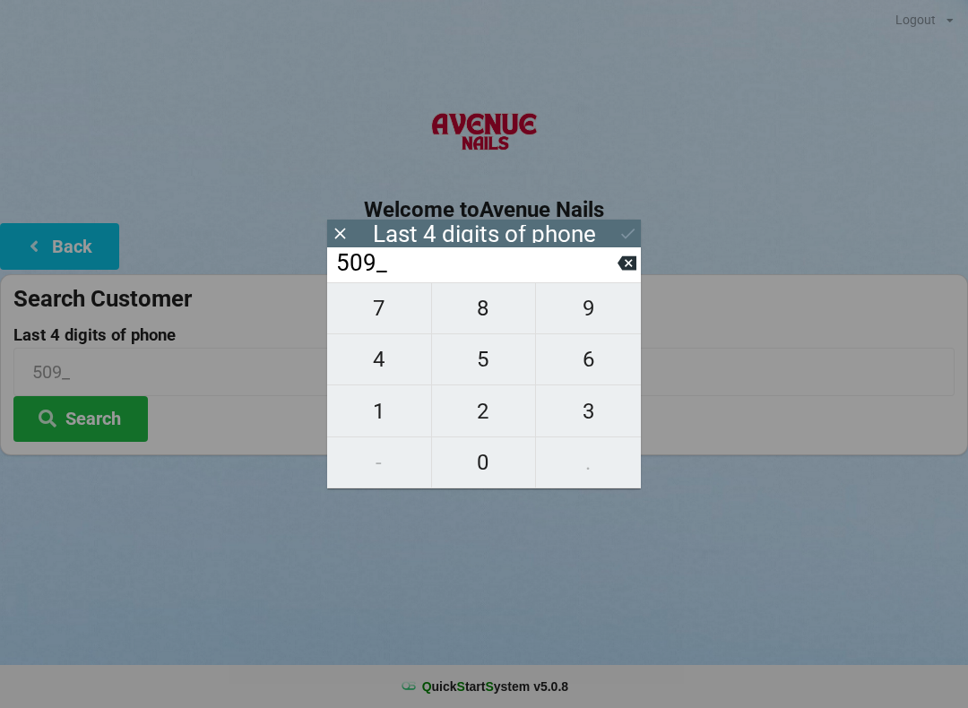
type input "5090"
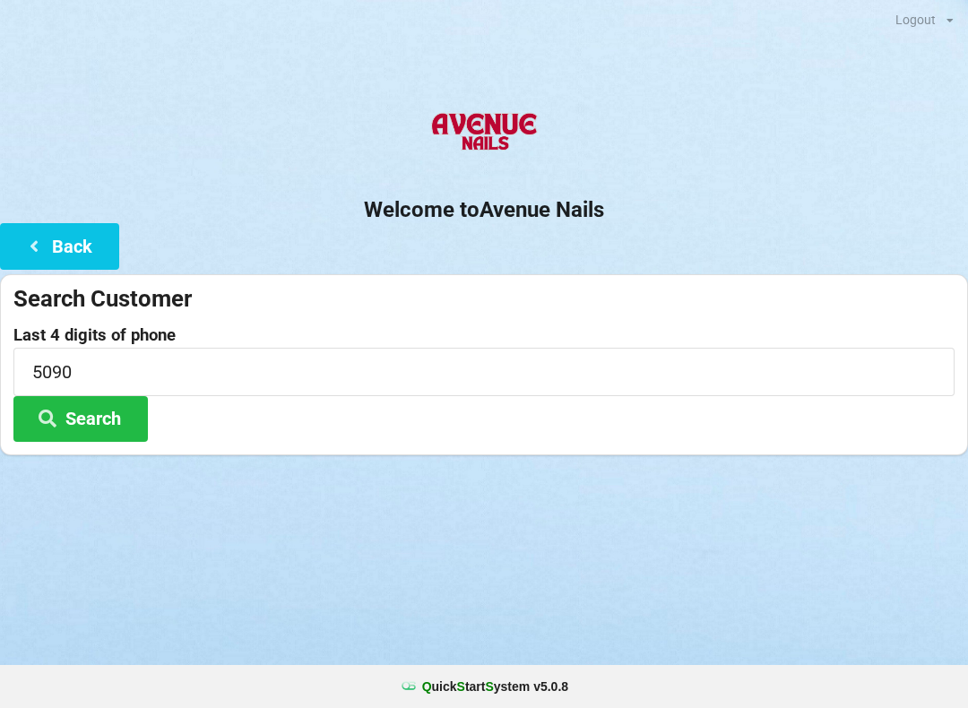
click at [100, 430] on button "Search" at bounding box center [80, 419] width 134 height 46
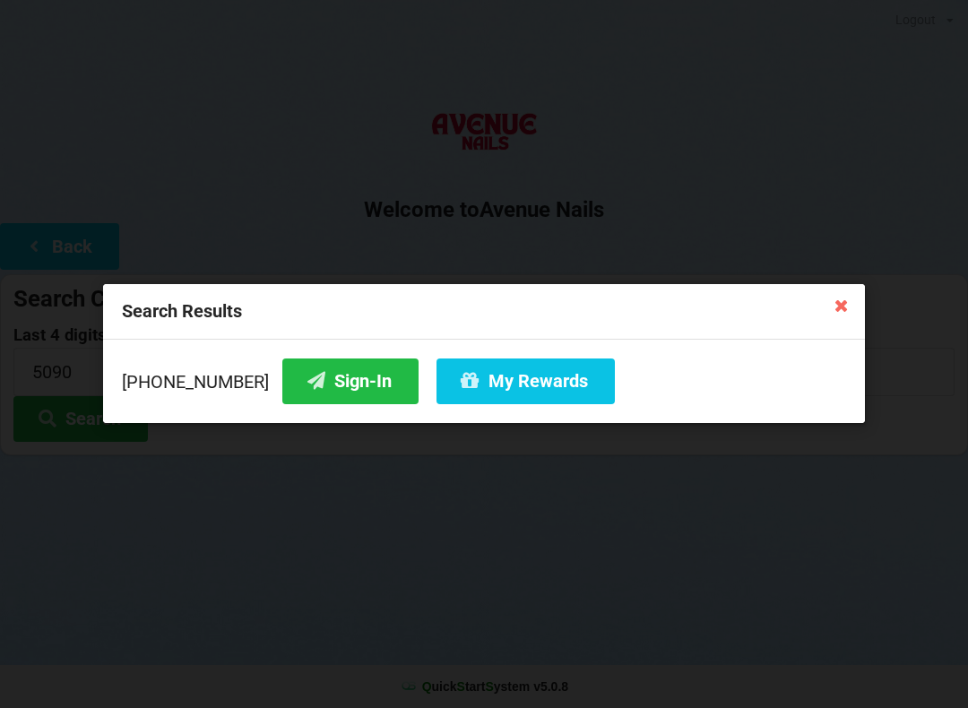
click at [316, 385] on button "Sign-In" at bounding box center [350, 381] width 136 height 46
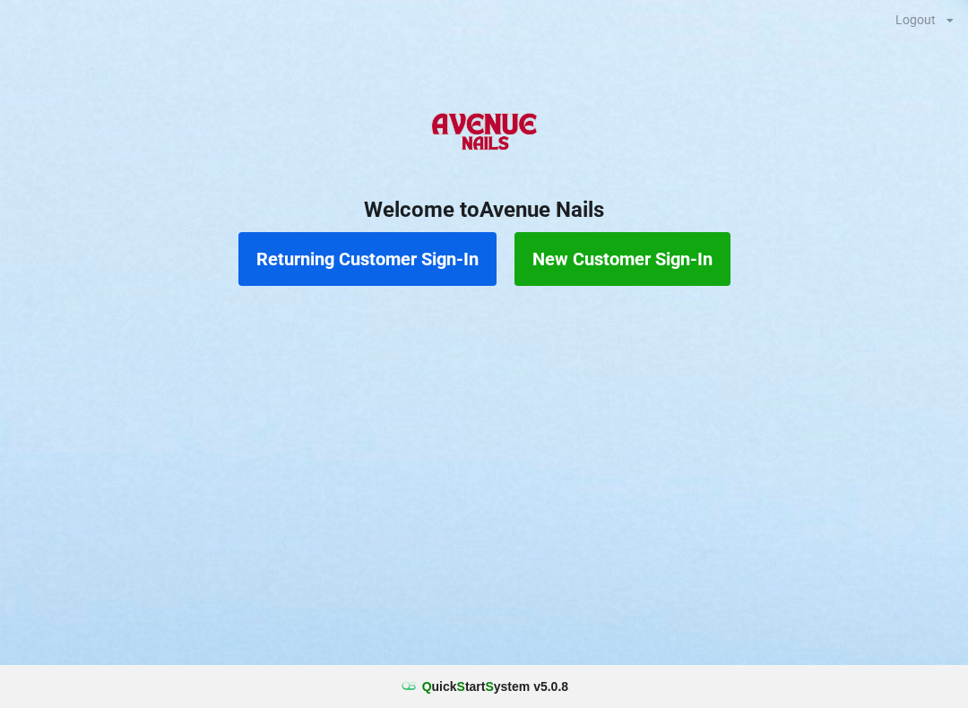
click at [404, 241] on button "Returning Customer Sign-In" at bounding box center [367, 259] width 258 height 54
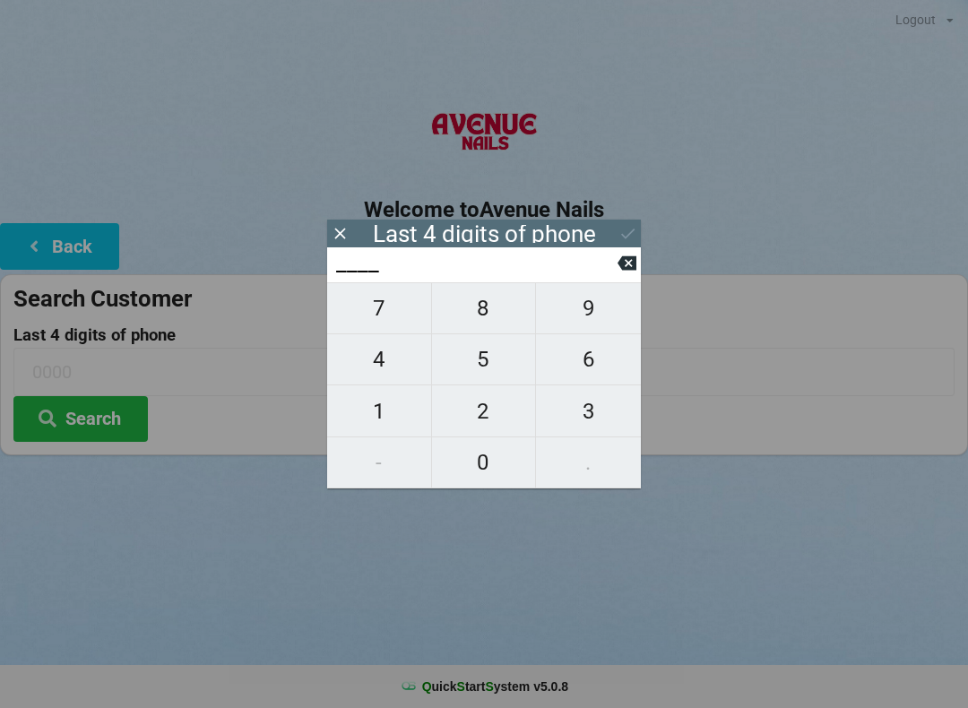
click at [375, 320] on span "7" at bounding box center [379, 308] width 104 height 38
type input "7___"
click at [483, 324] on span "8" at bounding box center [484, 308] width 104 height 38
type input "78__"
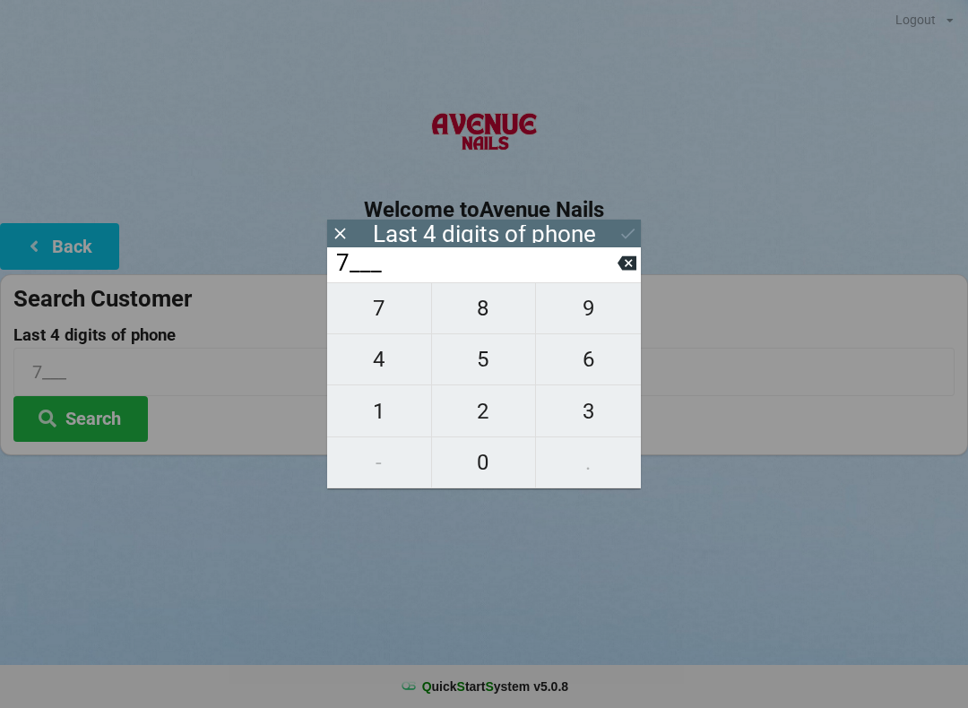
type input "78__"
click at [592, 372] on span "6" at bounding box center [588, 360] width 105 height 38
type input "786_"
click at [396, 315] on span "7" at bounding box center [379, 308] width 104 height 38
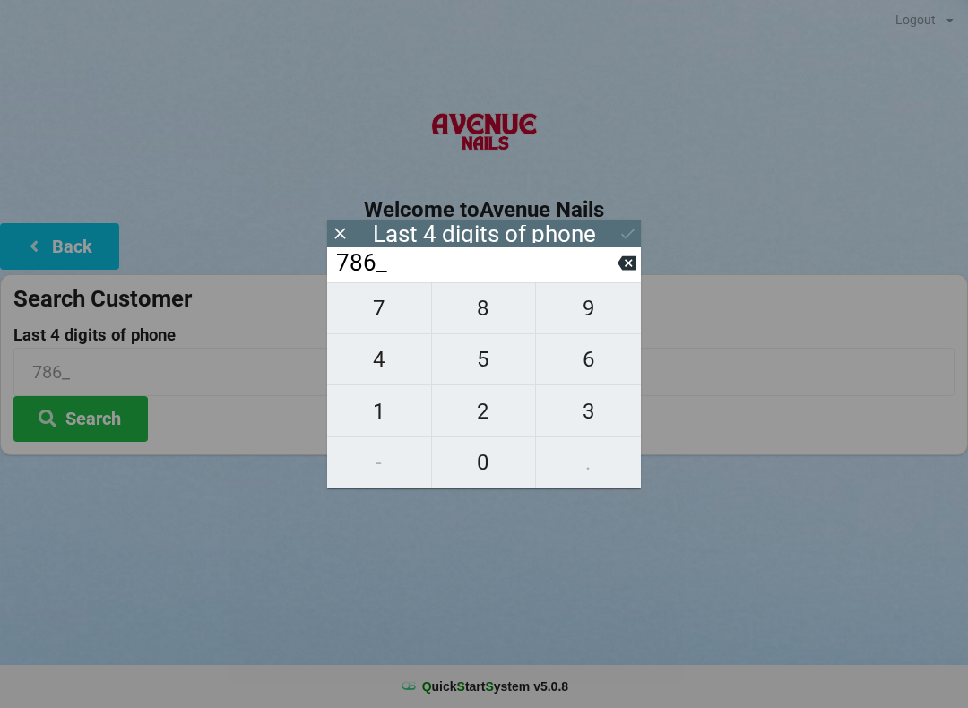
type input "7867"
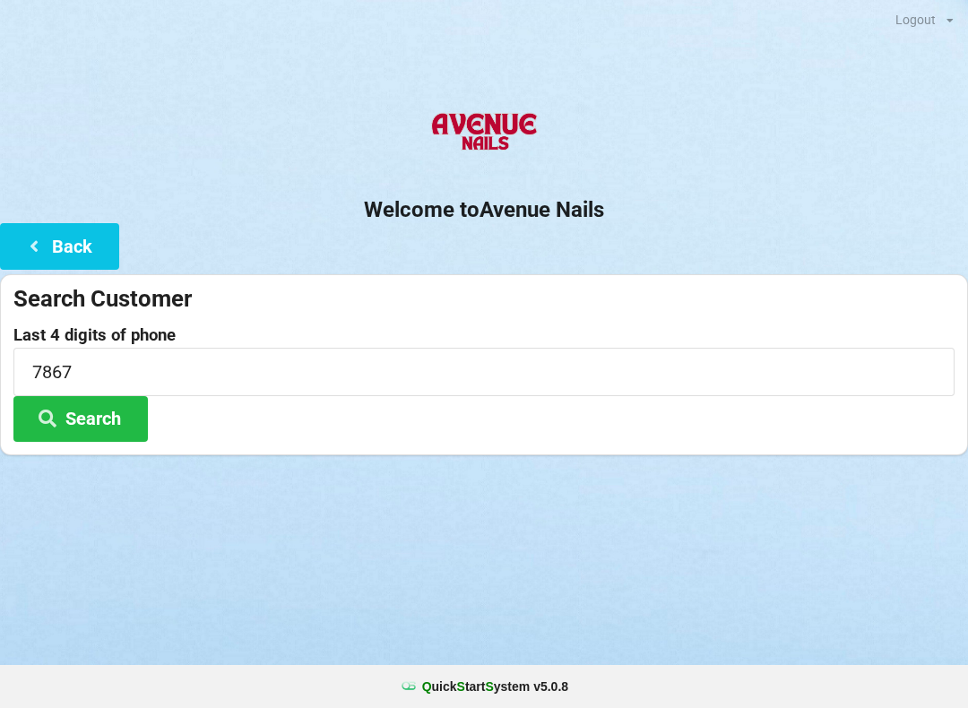
click at [645, 224] on div "Welcome to Avenue Nails Back Search Customer Last 4 digits of phone 7867 Search" at bounding box center [484, 277] width 968 height 358
click at [103, 425] on button "Search" at bounding box center [80, 419] width 134 height 46
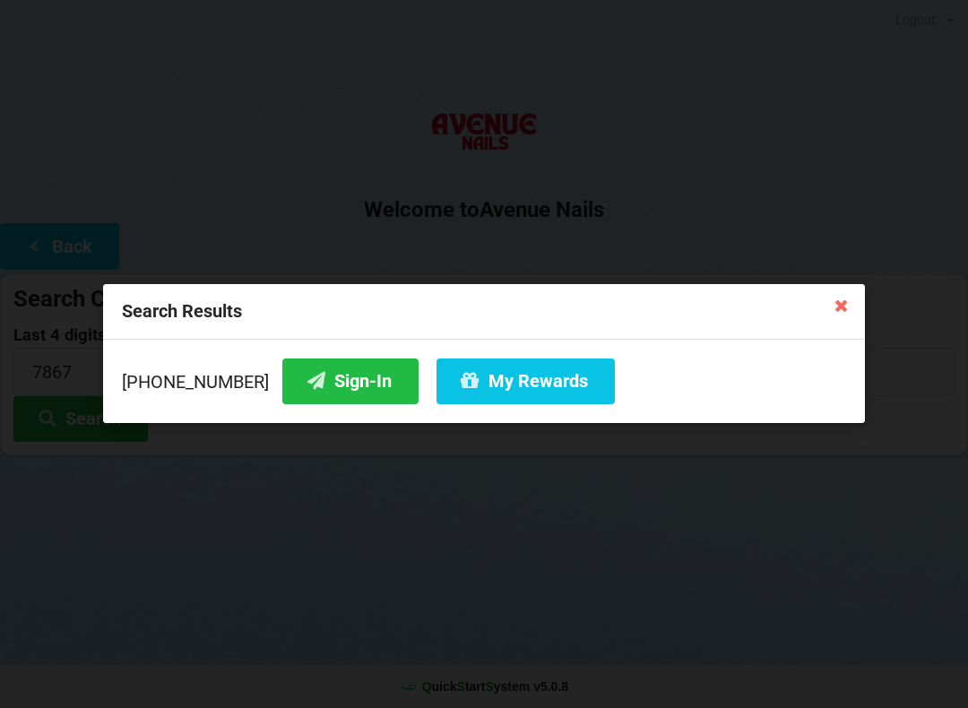
click at [307, 385] on button "Sign-In" at bounding box center [350, 381] width 136 height 46
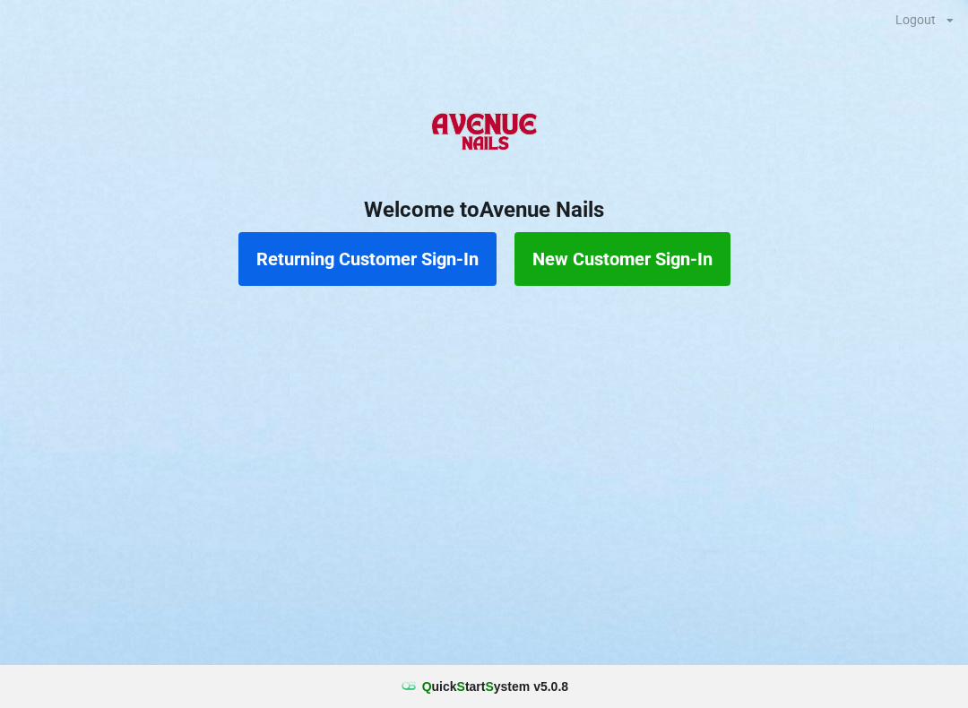
click at [407, 269] on button "Returning Customer Sign-In" at bounding box center [367, 259] width 258 height 54
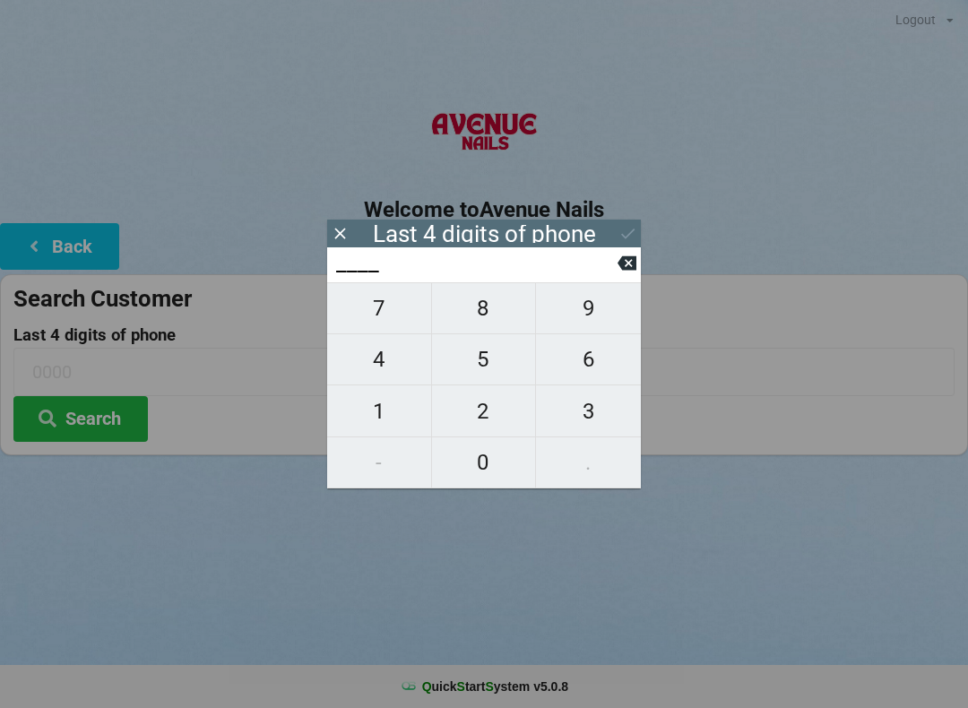
click at [586, 411] on span "3" at bounding box center [588, 412] width 105 height 38
type input "3___"
click at [617, 270] on icon at bounding box center [626, 263] width 19 height 19
click at [598, 318] on span "9" at bounding box center [588, 308] width 105 height 38
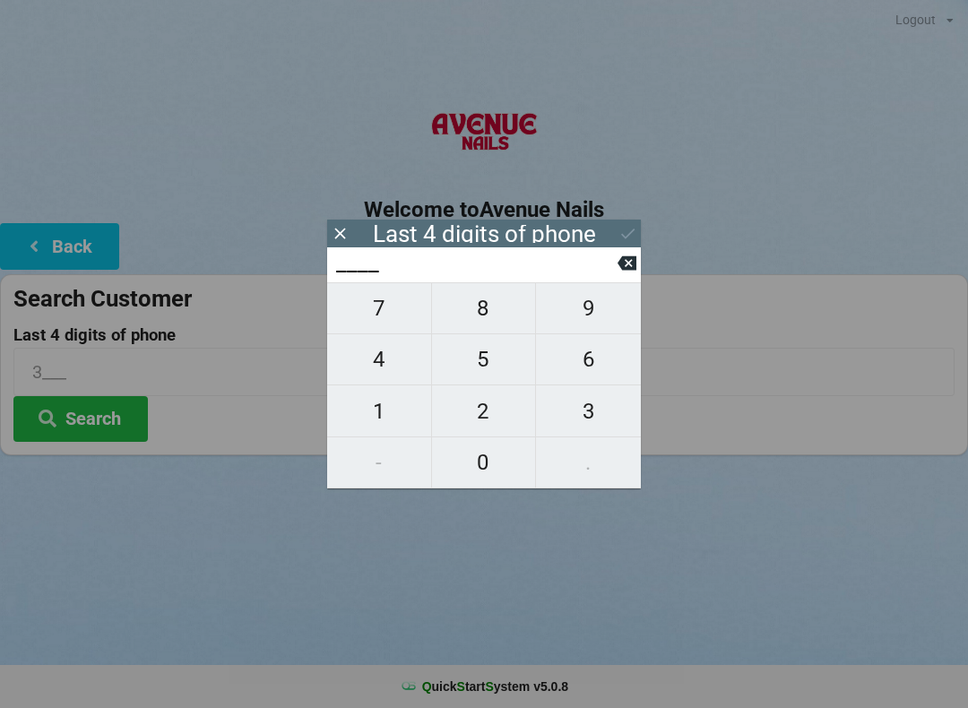
type input "9___"
click at [376, 350] on span "4" at bounding box center [379, 360] width 104 height 38
type input "94__"
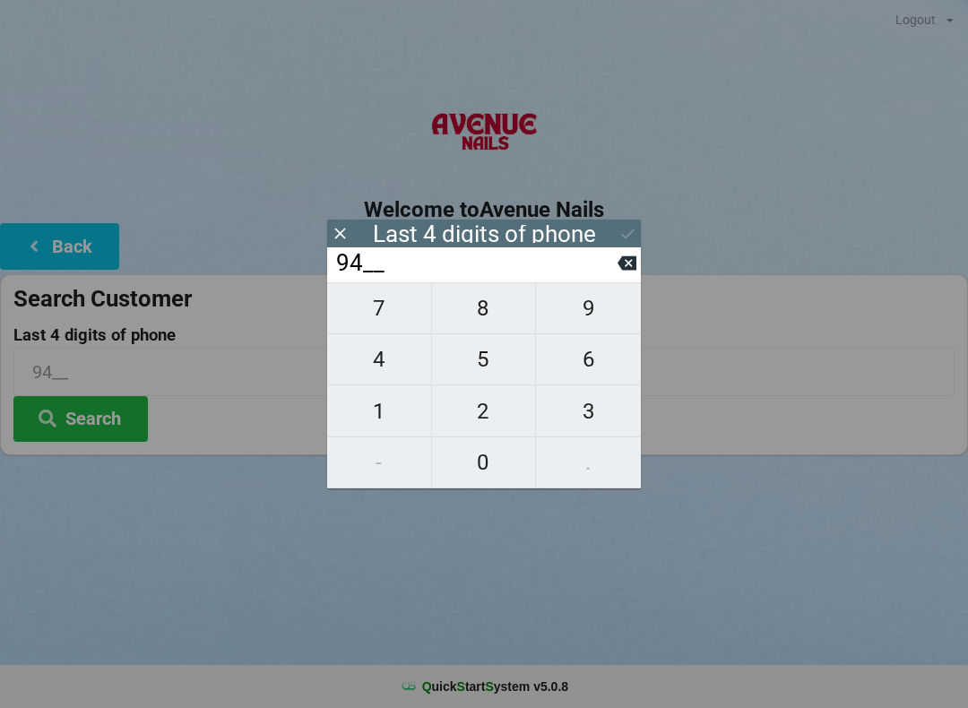
click at [375, 409] on span "1" at bounding box center [379, 412] width 104 height 38
type input "941_"
click at [492, 418] on span "2" at bounding box center [484, 412] width 104 height 38
type input "9412"
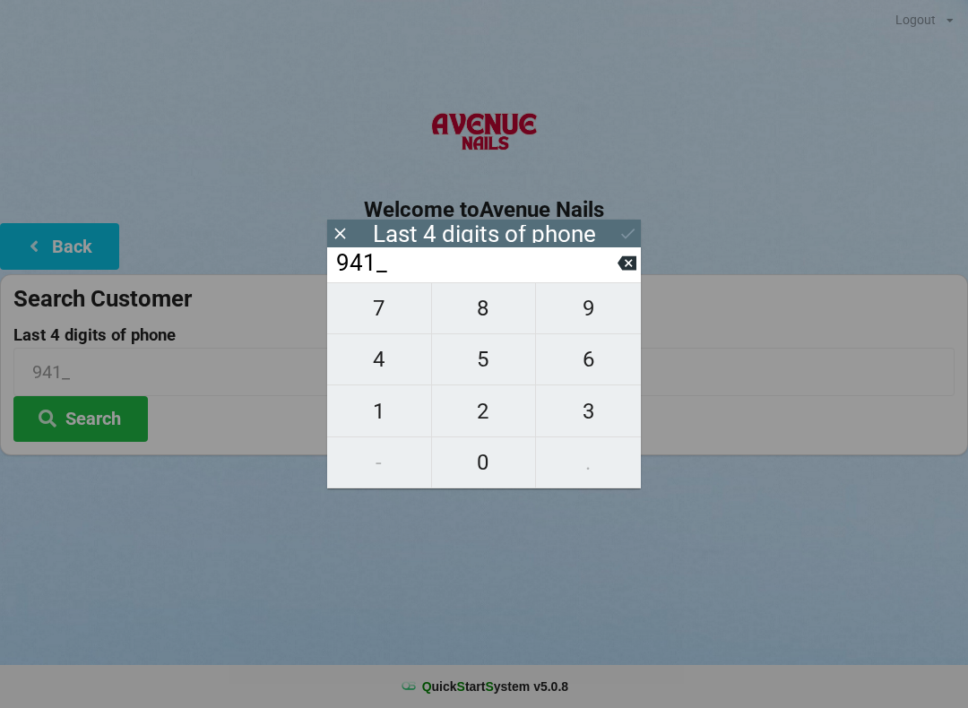
type input "9412"
click at [485, 302] on div "7 8 9 4 5 6 1 2 3 - 0 ." at bounding box center [484, 385] width 314 height 206
click at [619, 271] on icon at bounding box center [626, 263] width 19 height 14
click at [617, 269] on input "941_" at bounding box center [475, 263] width 283 height 29
click at [618, 272] on icon at bounding box center [626, 263] width 19 height 19
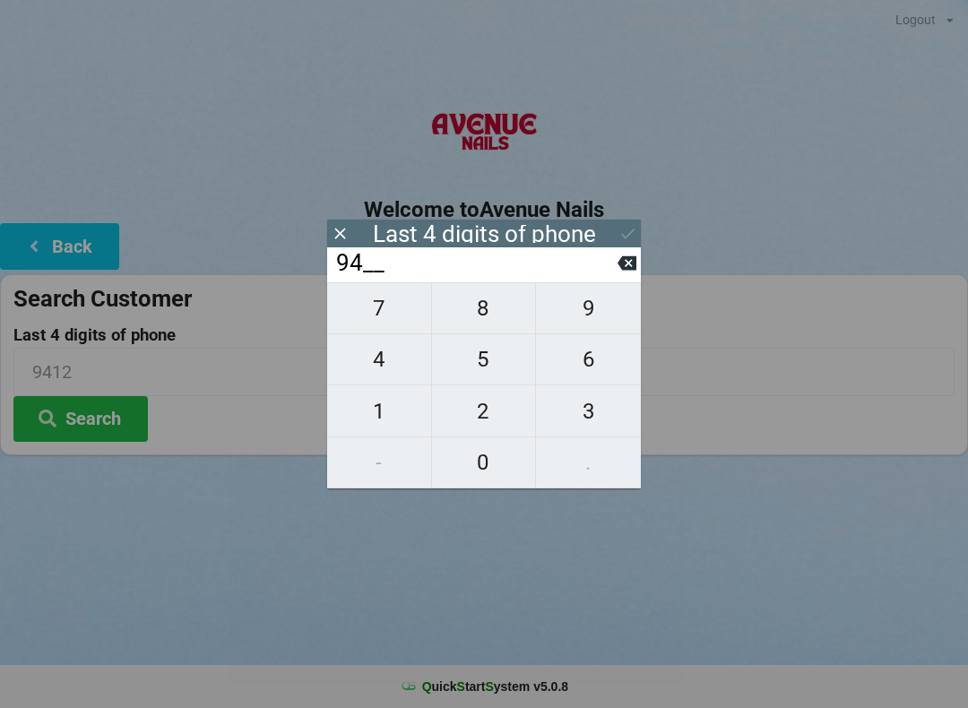
click at [624, 266] on icon at bounding box center [626, 263] width 19 height 14
click at [617, 264] on icon at bounding box center [626, 263] width 19 height 19
click at [617, 268] on input "____" at bounding box center [475, 263] width 283 height 29
click at [586, 398] on span "3" at bounding box center [588, 412] width 105 height 38
type input "3___"
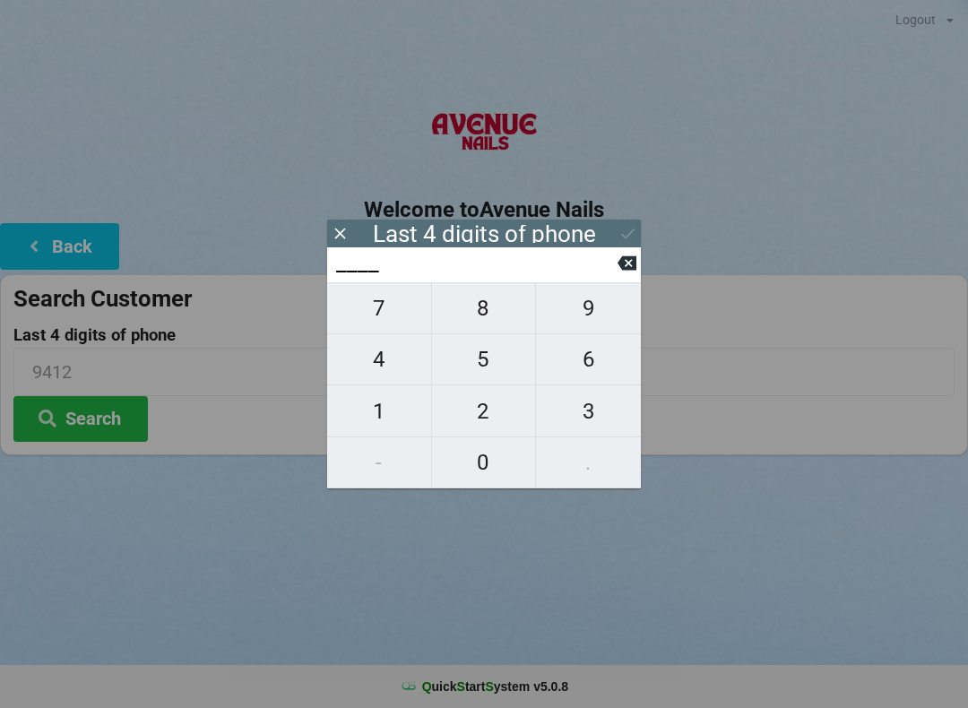
type input "3___"
click at [501, 408] on span "2" at bounding box center [484, 412] width 104 height 38
type input "32__"
click at [490, 407] on span "2" at bounding box center [484, 412] width 104 height 38
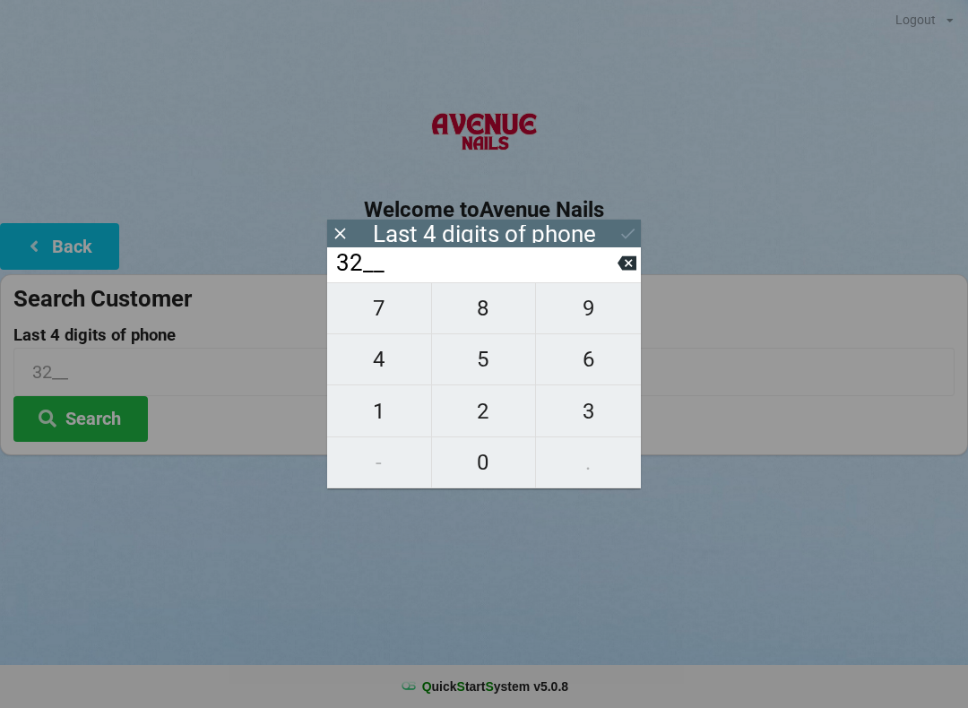
type input "322_"
click at [397, 305] on span "7" at bounding box center [379, 308] width 104 height 38
type input "3227"
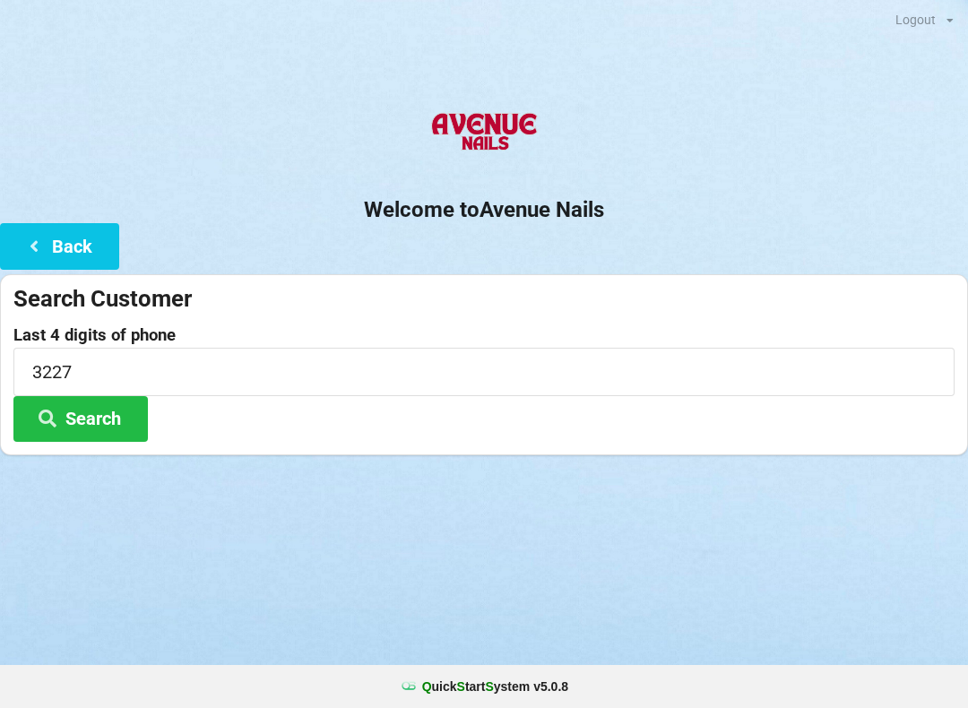
click at [619, 217] on h2 "Welcome to [GEOGRAPHIC_DATA]" at bounding box center [484, 210] width 968 height 28
click at [100, 416] on button "Search" at bounding box center [80, 419] width 134 height 46
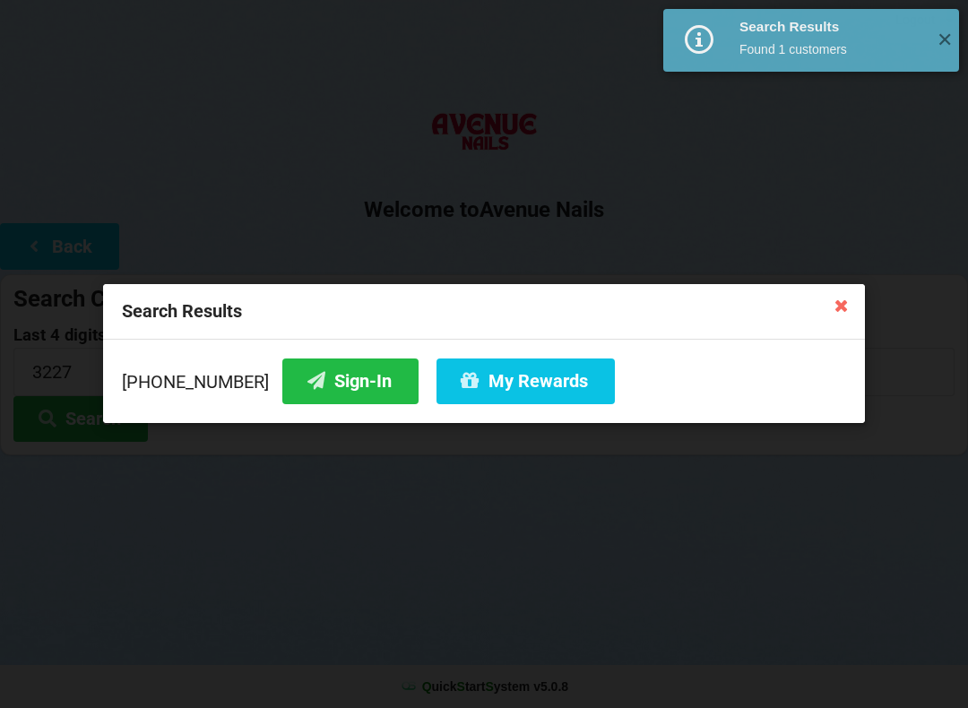
click at [328, 380] on button "Sign-In" at bounding box center [350, 381] width 136 height 46
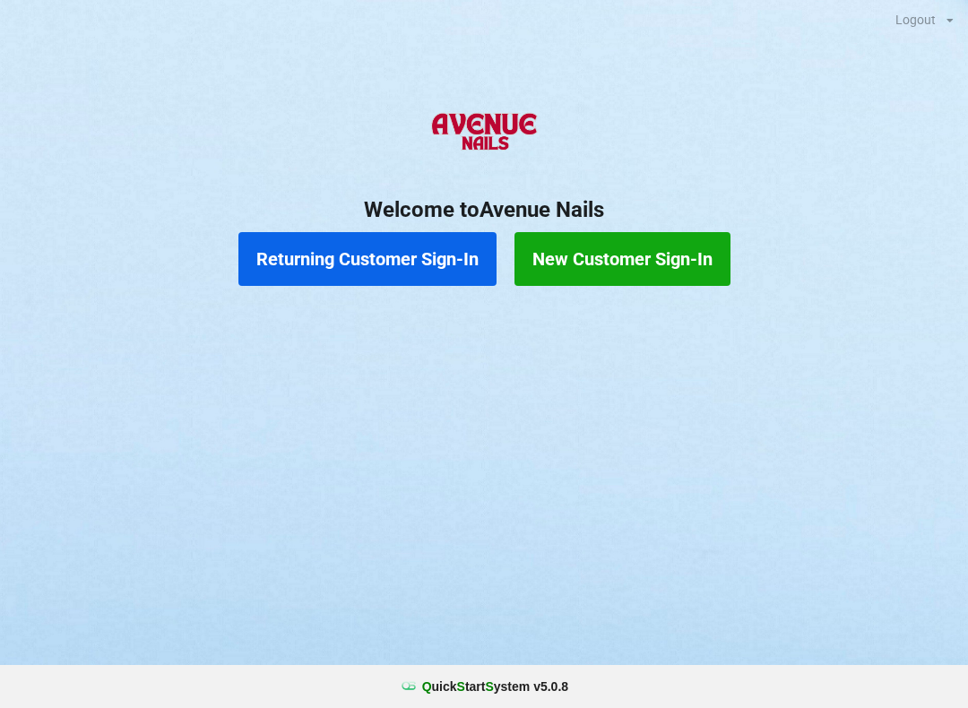
click at [416, 250] on button "Returning Customer Sign-In" at bounding box center [367, 259] width 258 height 54
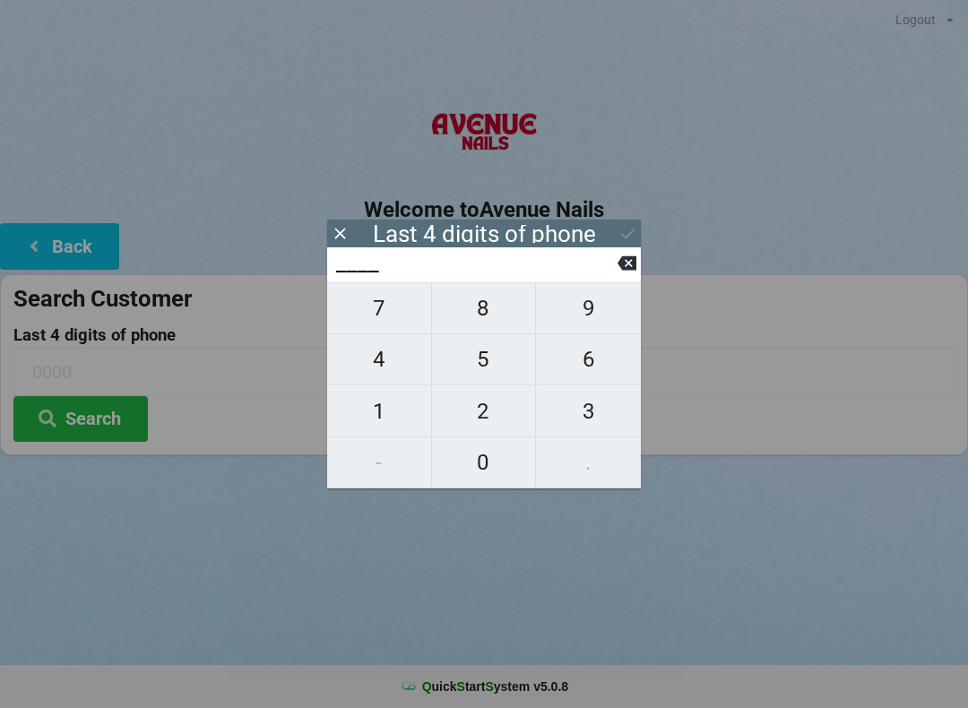
click at [476, 356] on span "5" at bounding box center [484, 360] width 104 height 38
type input "5___"
click at [573, 303] on span "9" at bounding box center [588, 308] width 105 height 38
type input "59__"
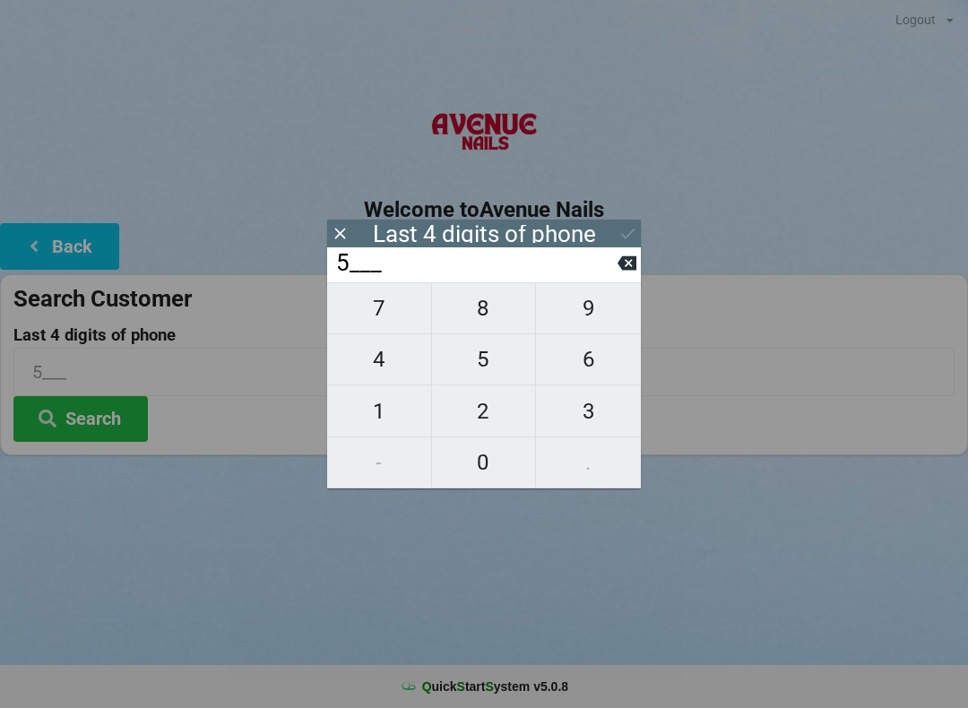
type input "59__"
click at [382, 361] on span "4" at bounding box center [379, 360] width 104 height 38
type input "594_"
click at [479, 405] on span "2" at bounding box center [484, 412] width 104 height 38
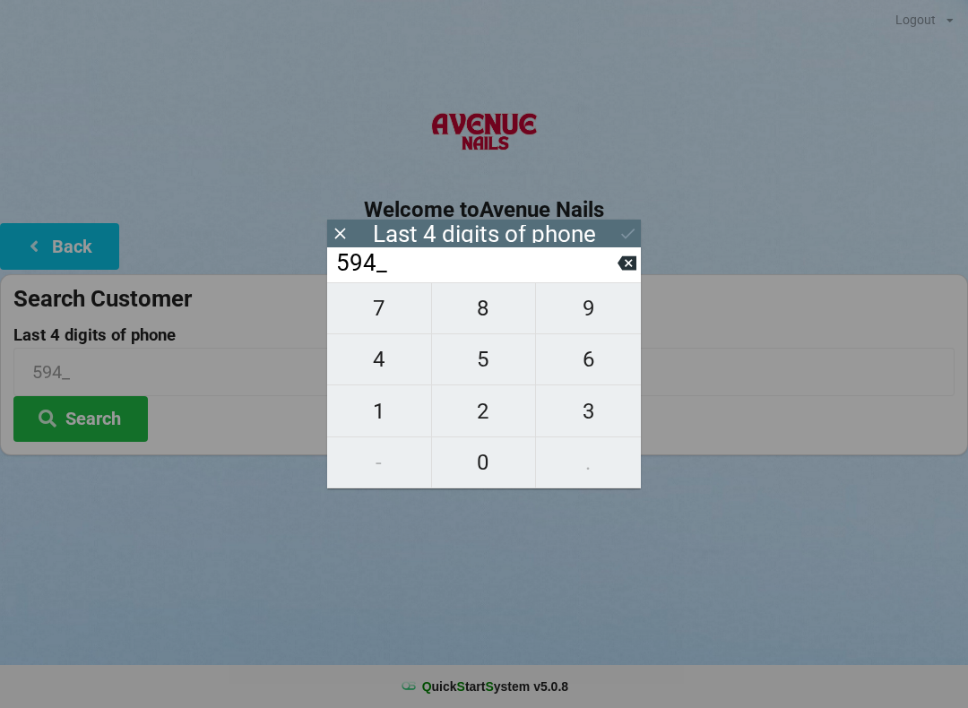
type input "5942"
click at [621, 233] on icon at bounding box center [627, 233] width 19 height 19
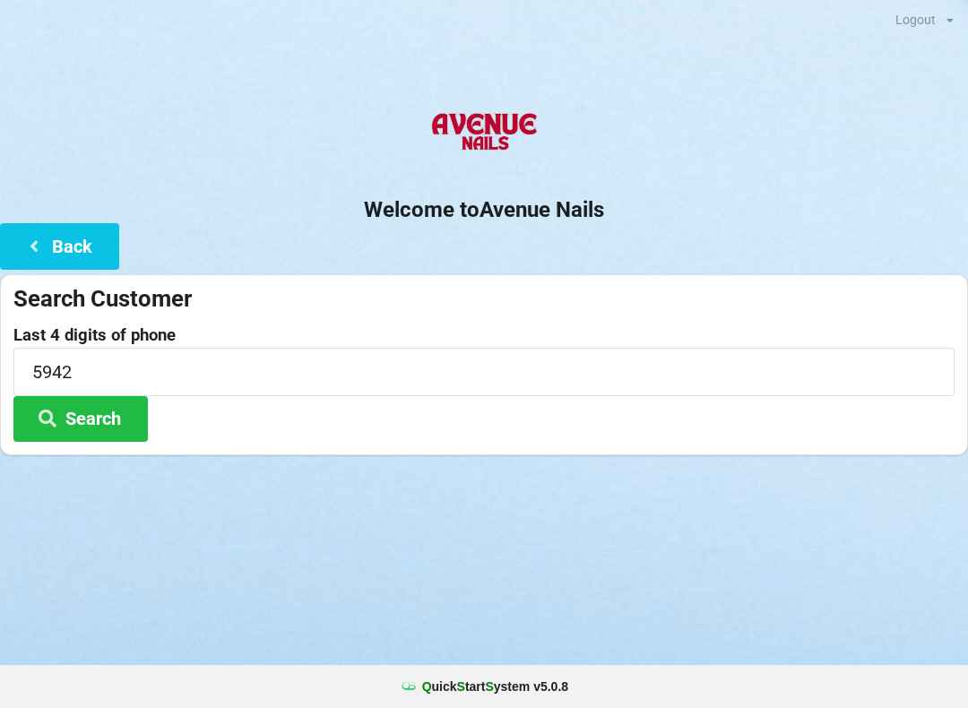
click at [109, 409] on button "Search" at bounding box center [80, 419] width 134 height 46
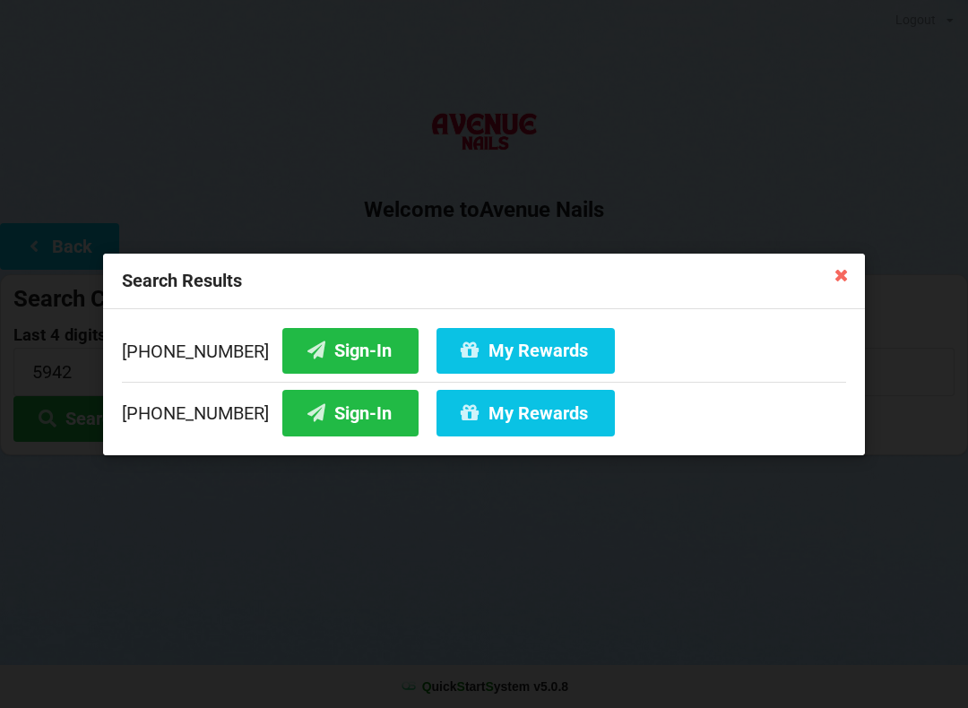
click at [316, 341] on button "Sign-In" at bounding box center [350, 350] width 136 height 46
